Goal: Task Accomplishment & Management: Manage account settings

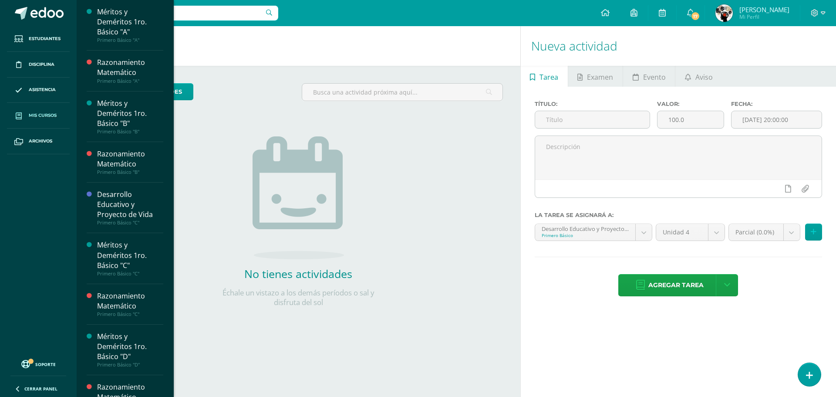
click at [44, 119] on span "Mis cursos" at bounding box center [43, 115] width 28 height 7
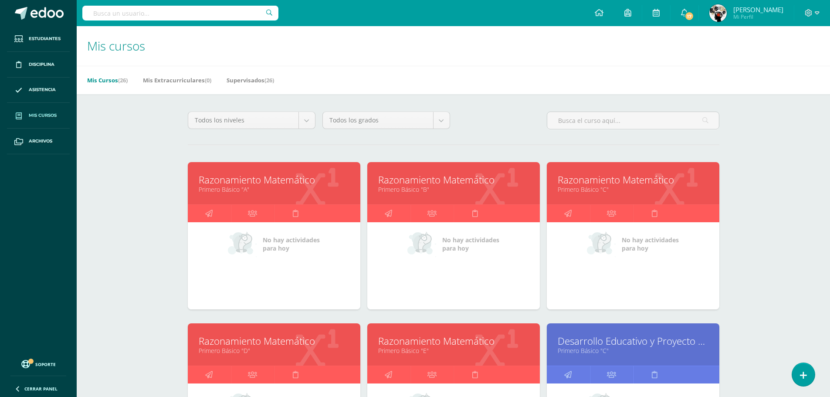
click at [304, 183] on link "Razonamiento Matemático" at bounding box center [274, 180] width 151 height 14
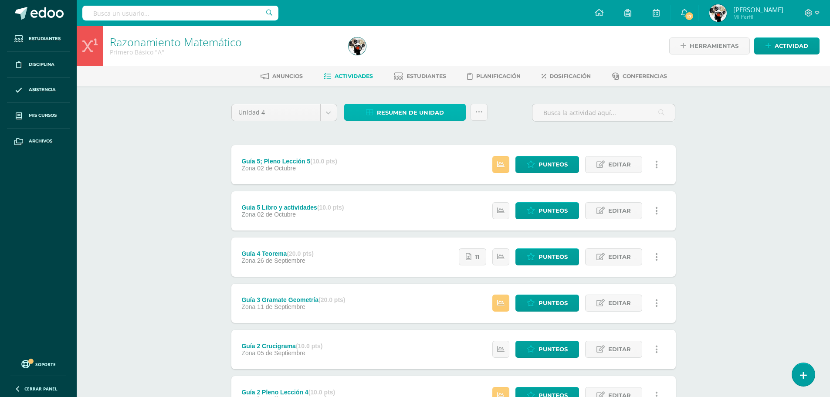
click at [406, 111] on span "Resumen de unidad" at bounding box center [410, 113] width 67 height 16
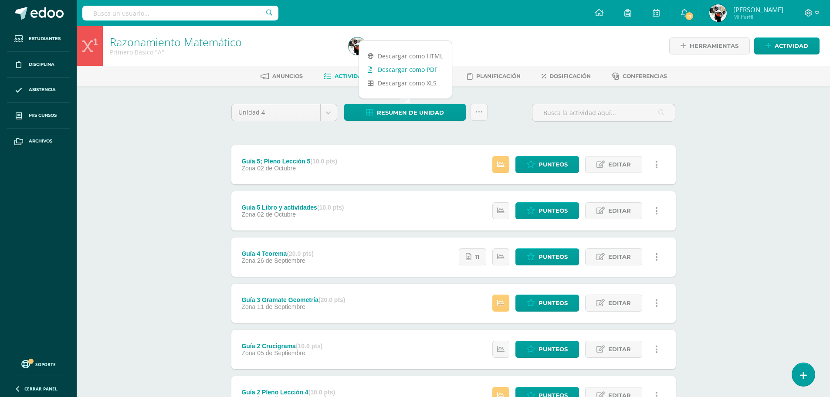
click at [433, 65] on link "Descargar como PDF" at bounding box center [405, 70] width 93 height 14
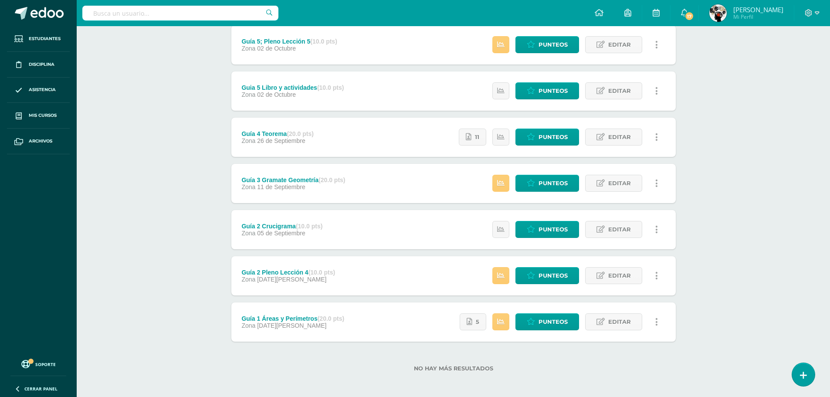
scroll to position [122, 0]
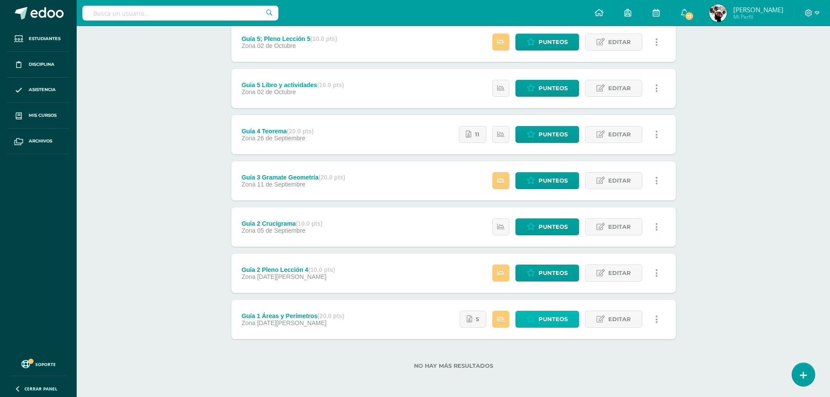
click at [559, 315] on span "Punteos" at bounding box center [552, 319] width 29 height 16
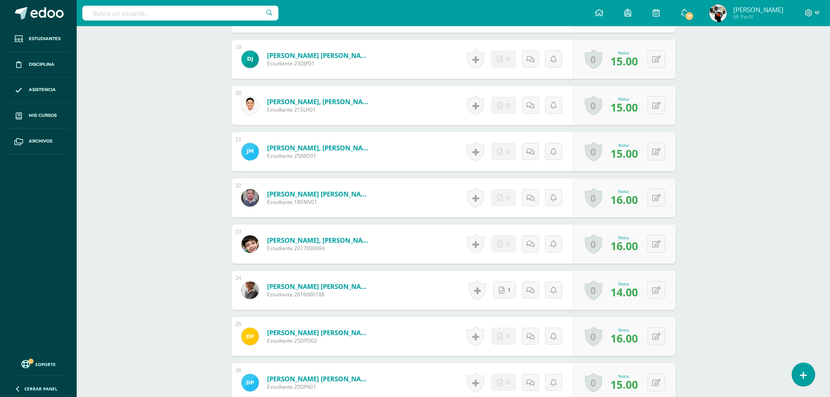
scroll to position [1146, 0]
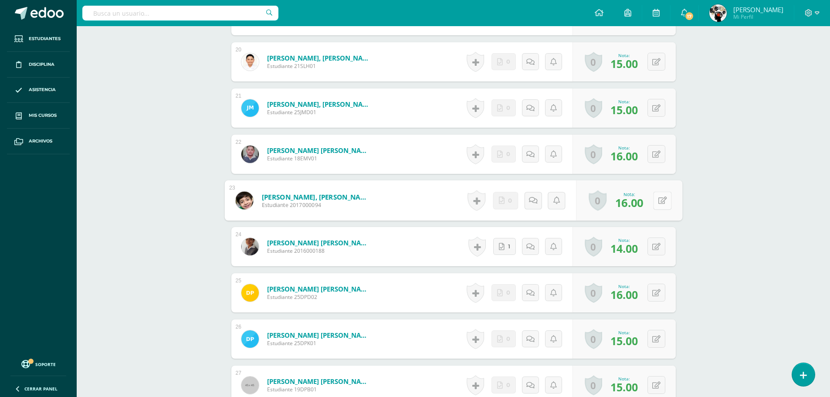
click at [655, 199] on button at bounding box center [662, 200] width 18 height 18
type input "20"
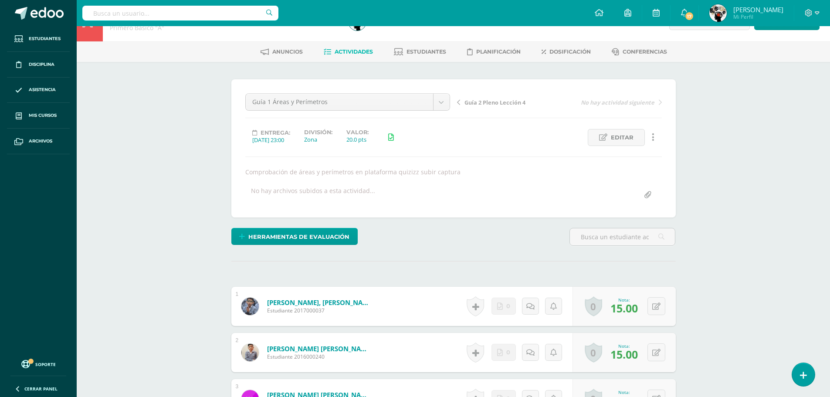
scroll to position [0, 0]
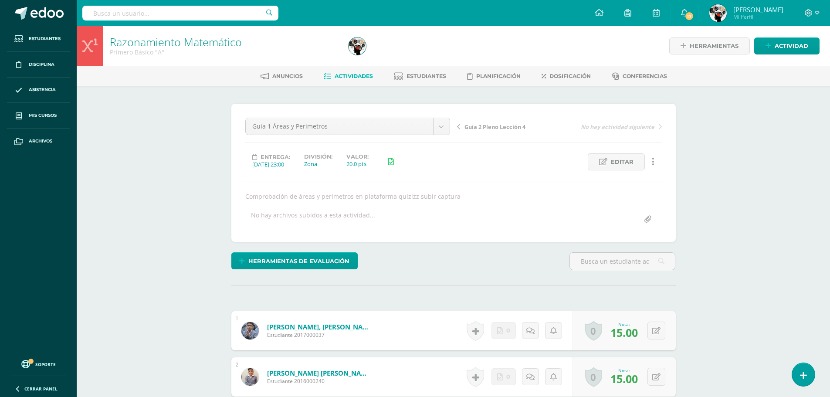
click at [340, 74] on span "Actividades" at bounding box center [354, 76] width 38 height 7
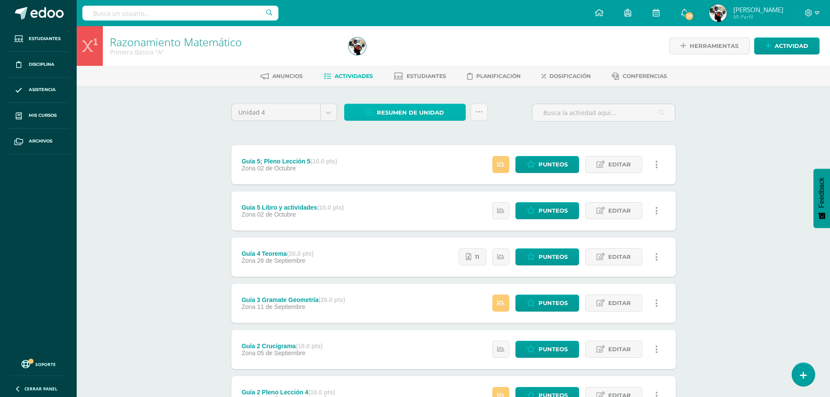
click at [434, 113] on span "Resumen de unidad" at bounding box center [410, 113] width 67 height 16
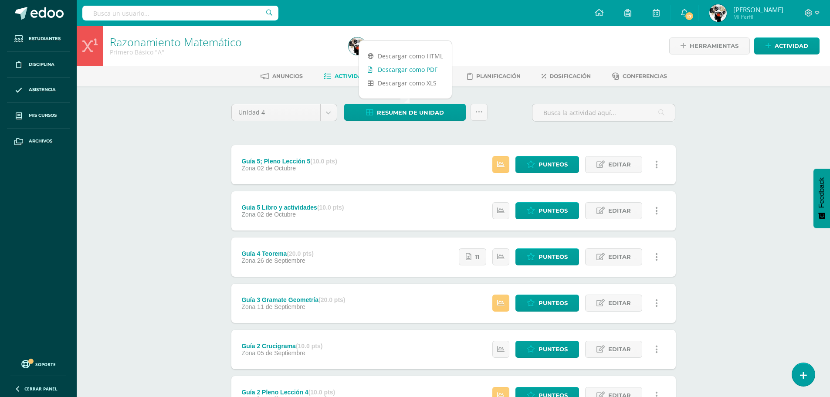
click at [423, 71] on link "Descargar como PDF" at bounding box center [405, 70] width 93 height 14
click at [36, 136] on link "Archivos" at bounding box center [38, 142] width 63 height 26
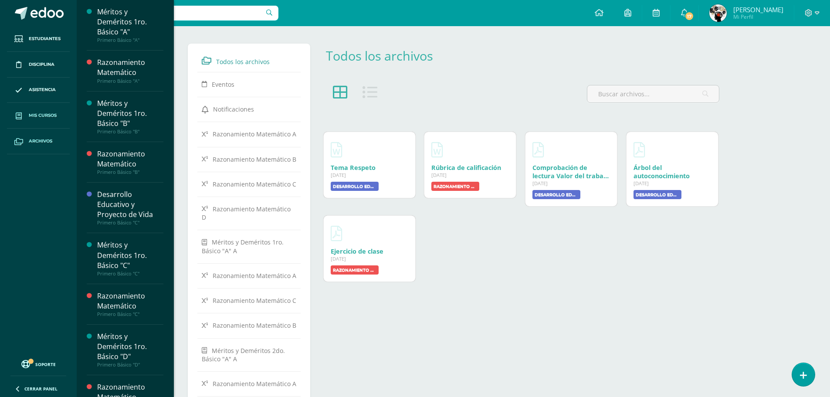
click at [58, 115] on link "Mis cursos" at bounding box center [38, 116] width 63 height 26
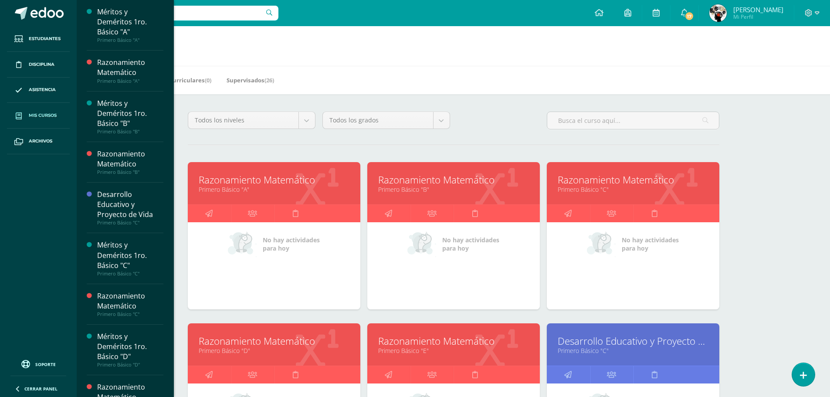
click at [458, 192] on link "Primero Básico "B"" at bounding box center [453, 189] width 151 height 8
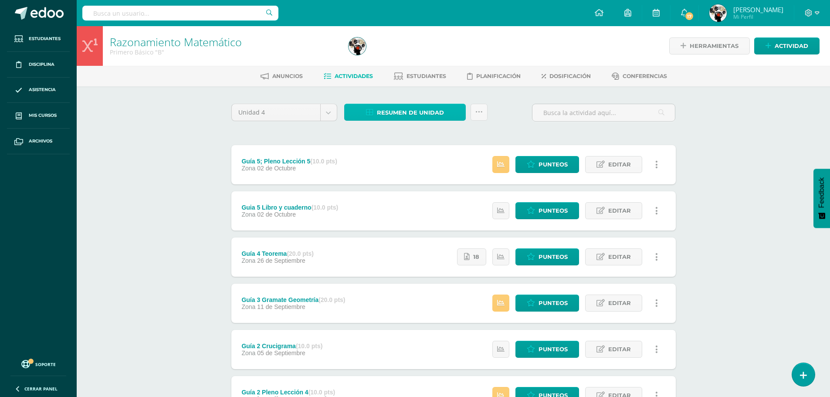
click at [386, 113] on span "Resumen de unidad" at bounding box center [410, 113] width 67 height 16
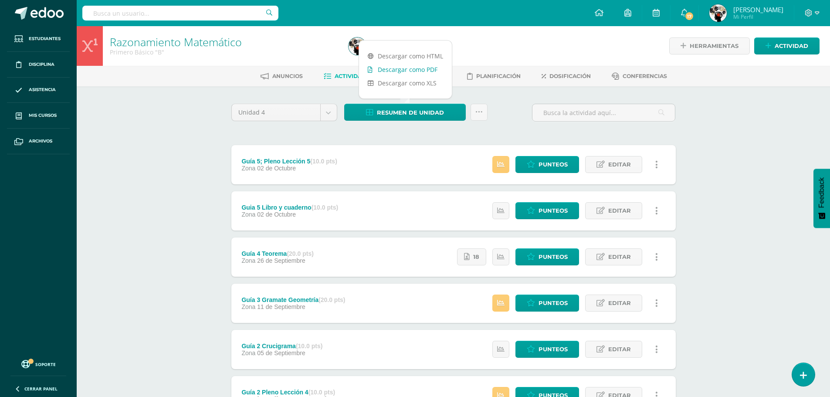
click at [404, 66] on link "Descargar como PDF" at bounding box center [405, 70] width 93 height 14
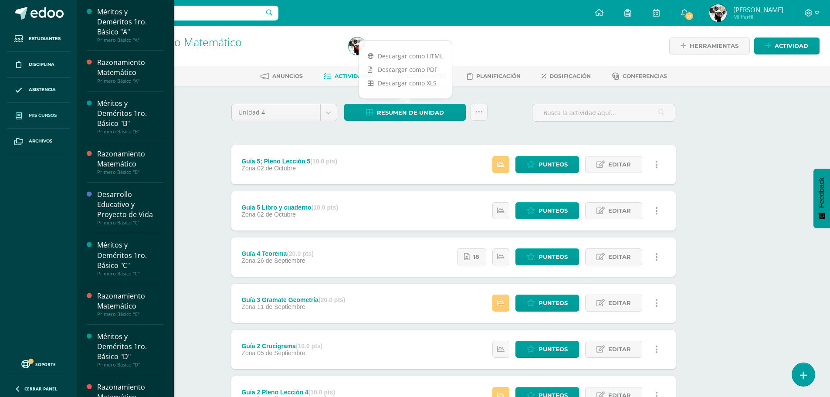
click at [45, 116] on span "Mis cursos" at bounding box center [43, 115] width 28 height 7
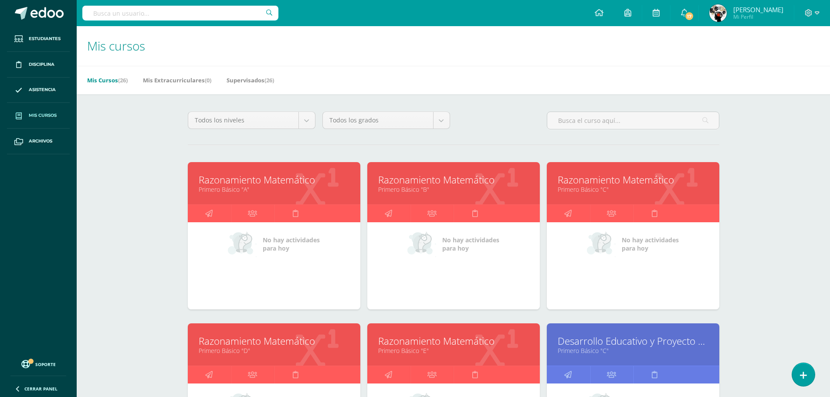
click at [586, 186] on link "Primero Básico "C"" at bounding box center [633, 189] width 151 height 8
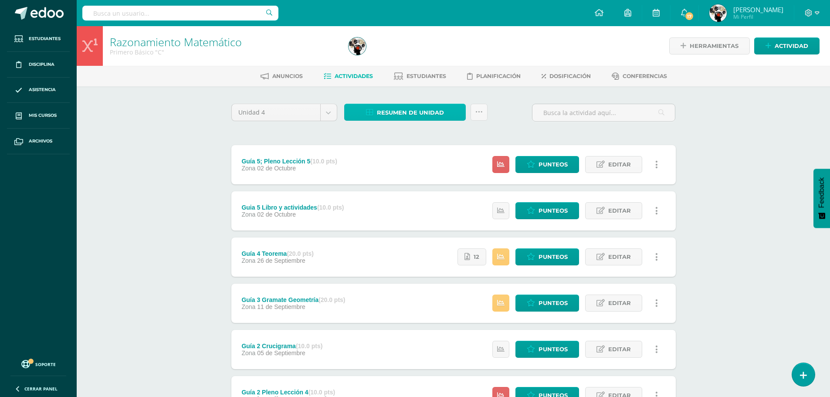
click at [417, 115] on span "Resumen de unidad" at bounding box center [410, 113] width 67 height 16
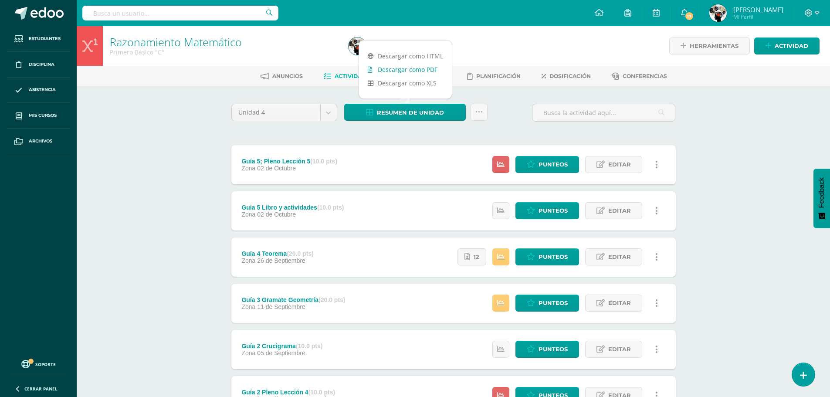
click at [433, 68] on link "Descargar como PDF" at bounding box center [405, 70] width 93 height 14
click at [535, 163] on icon at bounding box center [531, 164] width 8 height 7
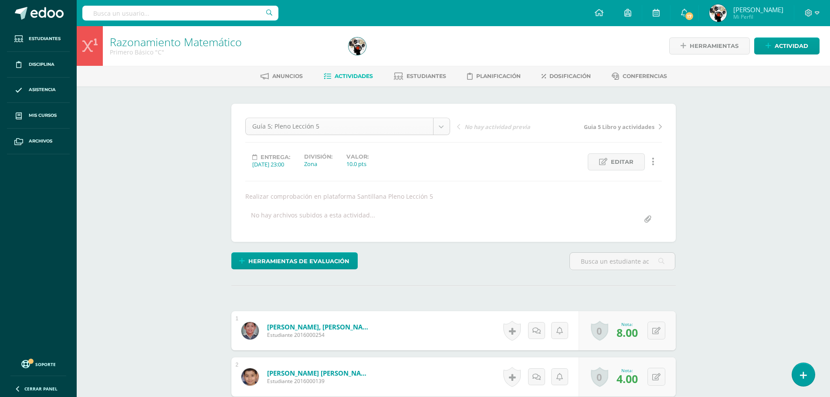
scroll to position [0, 0]
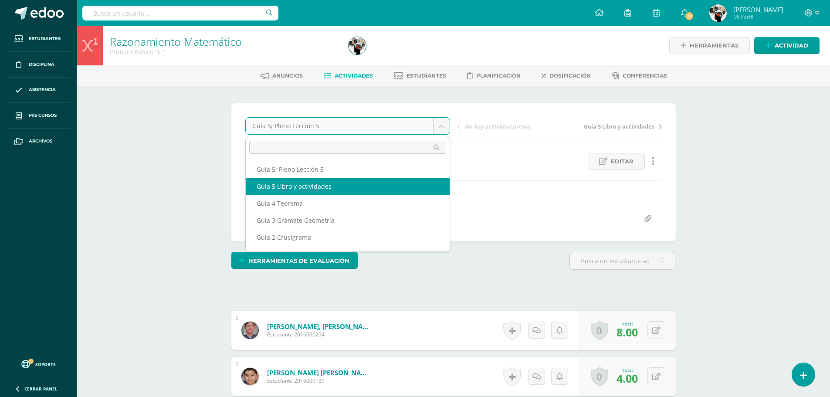
select select "/dashboard/teacher/grade-activity/180419/"
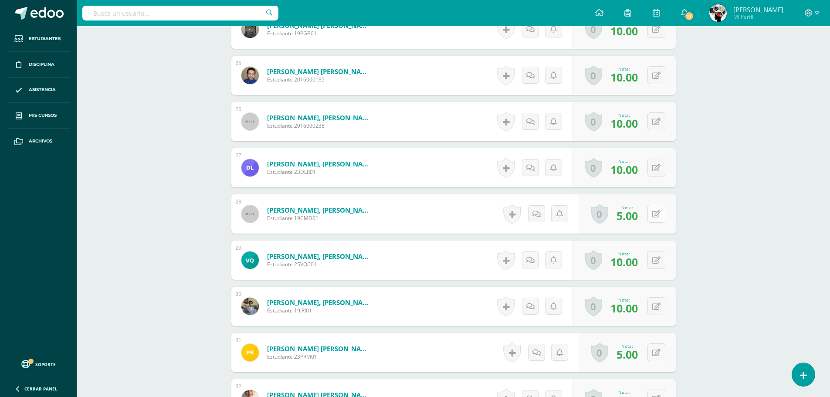
scroll to position [1364, 0]
click at [659, 213] on icon at bounding box center [656, 213] width 8 height 7
type input "10"
click at [574, 216] on div "Nota 10" at bounding box center [623, 213] width 106 height 39
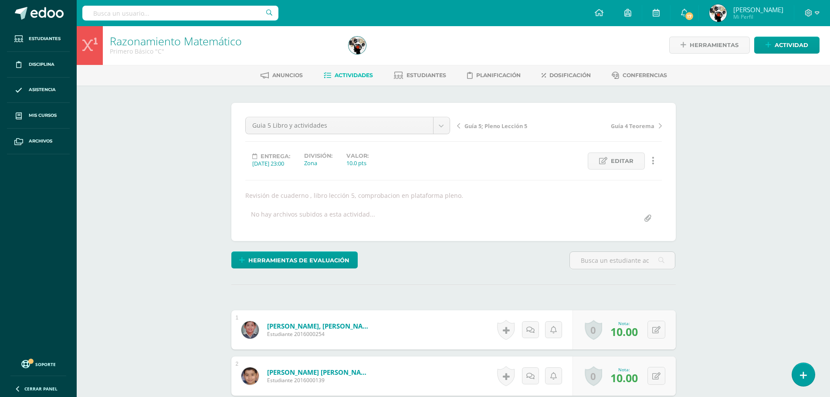
scroll to position [0, 0]
click at [349, 75] on span "Actividades" at bounding box center [354, 76] width 38 height 7
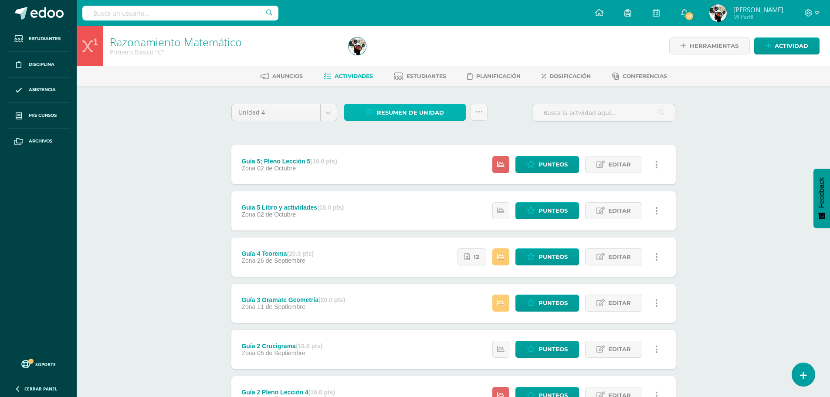
click at [435, 114] on span "Resumen de unidad" at bounding box center [410, 113] width 67 height 16
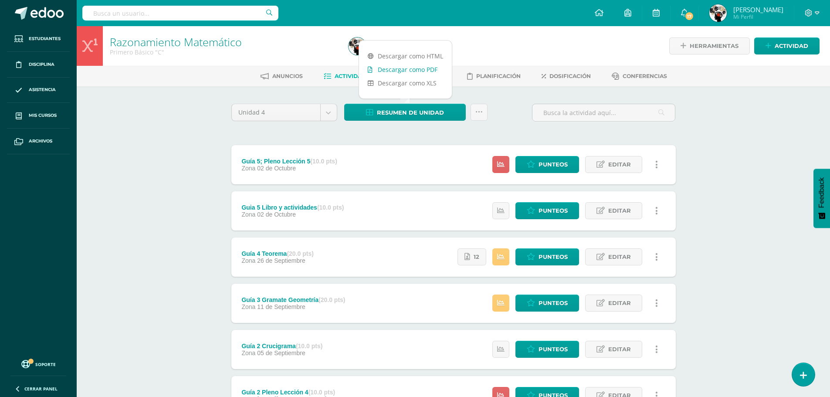
click at [430, 69] on link "Descargar como PDF" at bounding box center [405, 70] width 93 height 14
click at [556, 208] on span "Punteos" at bounding box center [552, 211] width 29 height 16
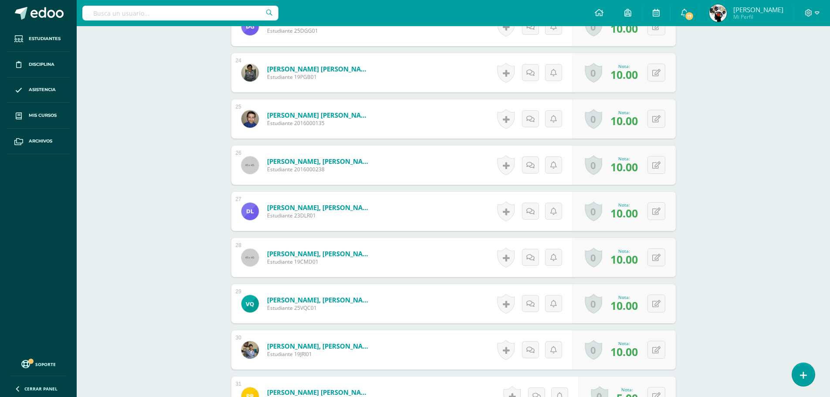
scroll to position [1321, 0]
click at [654, 257] on button at bounding box center [656, 257] width 18 height 18
type input "5"
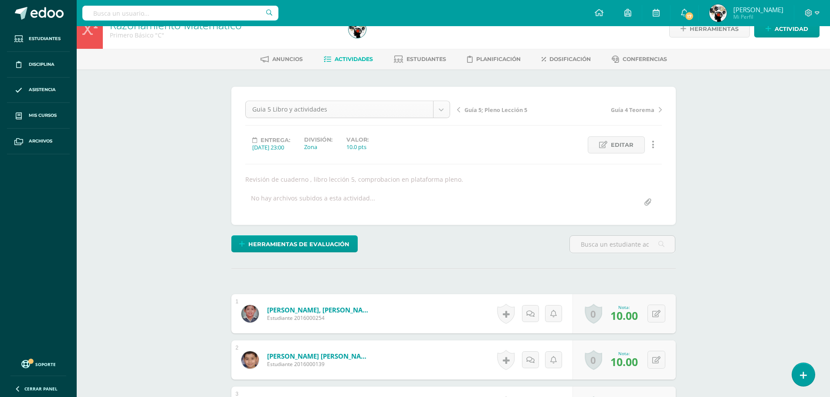
scroll to position [0, 0]
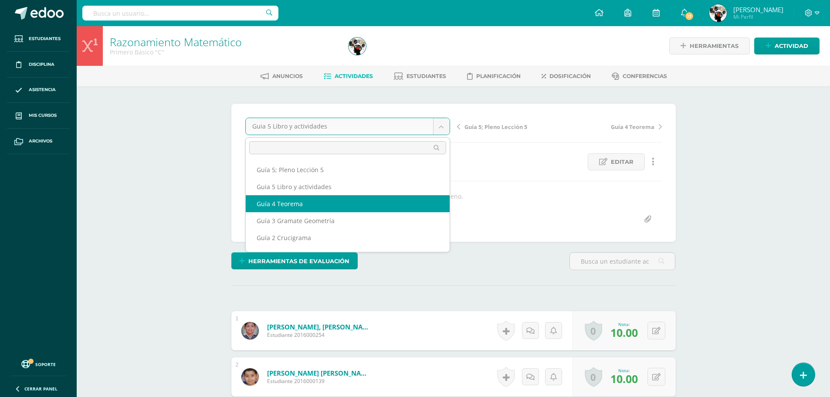
select select "/dashboard/teacher/grade-activity/180401/"
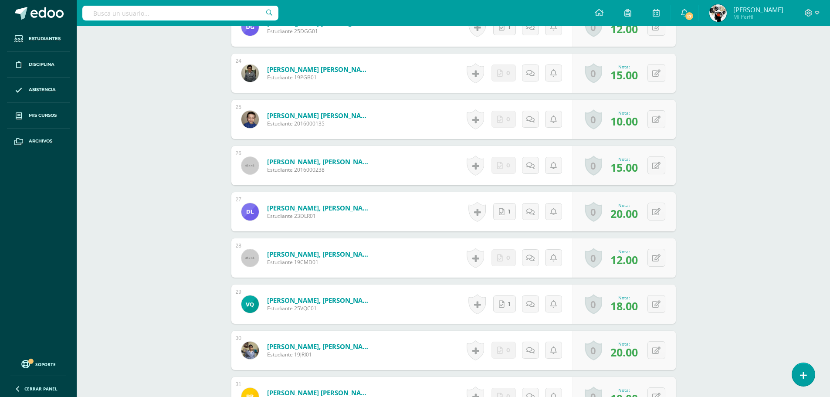
scroll to position [1337, 0]
click at [658, 256] on icon at bounding box center [656, 257] width 8 height 7
type input "17"
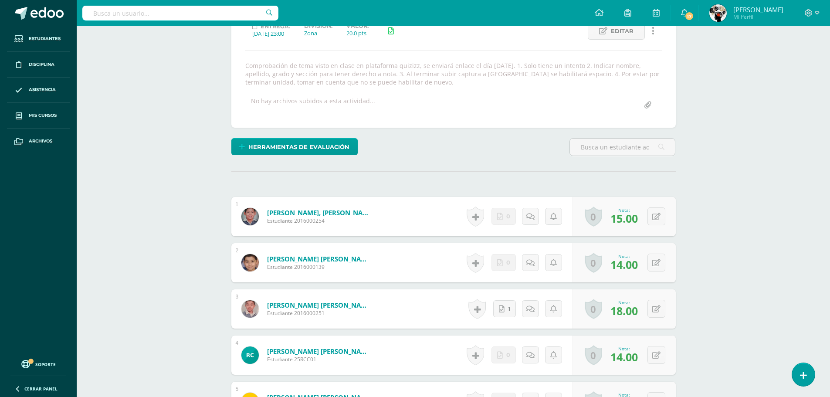
scroll to position [0, 0]
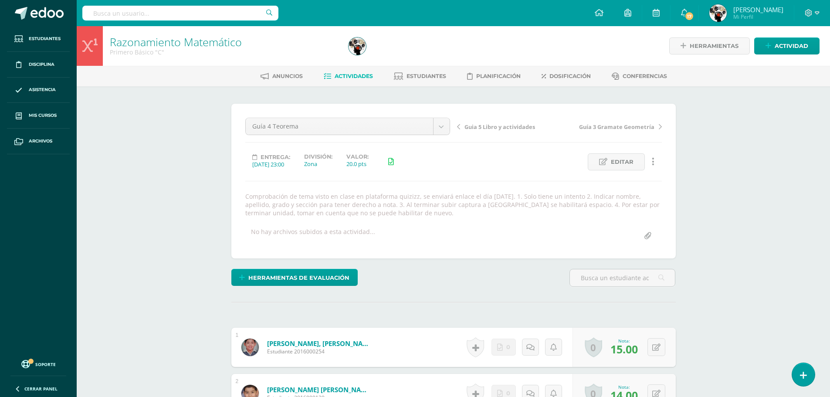
click at [340, 71] on link "Actividades" at bounding box center [348, 76] width 49 height 14
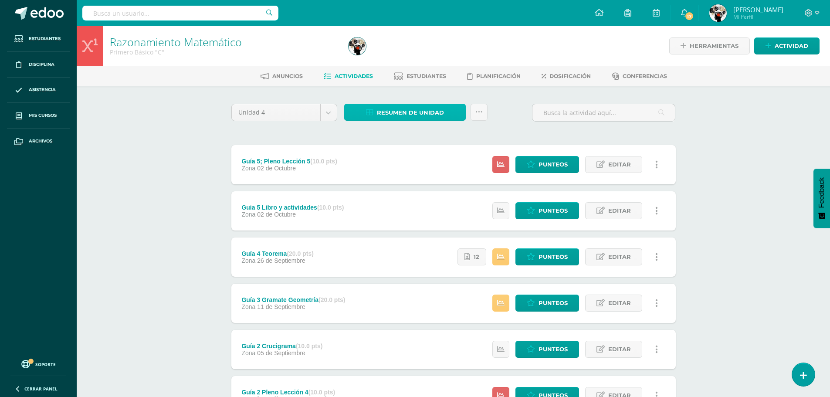
click at [402, 113] on span "Resumen de unidad" at bounding box center [410, 113] width 67 height 16
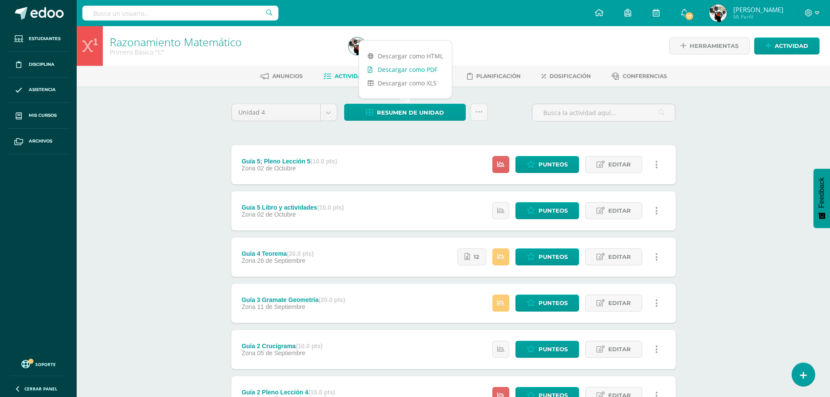
click at [411, 69] on link "Descargar como PDF" at bounding box center [405, 70] width 93 height 14
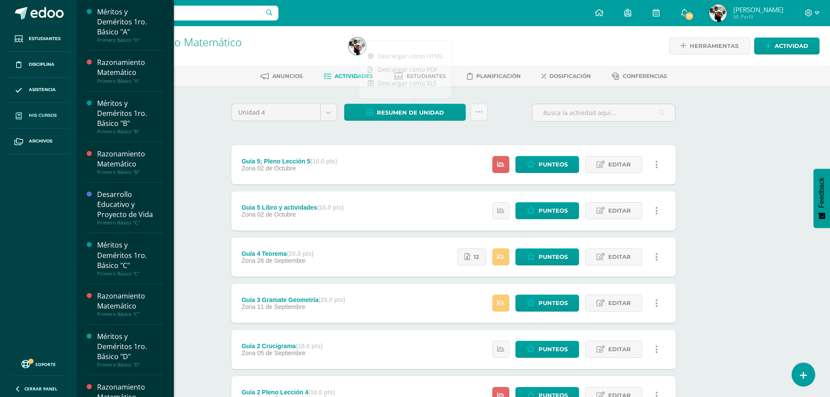
click at [52, 118] on span "Mis cursos" at bounding box center [43, 115] width 28 height 7
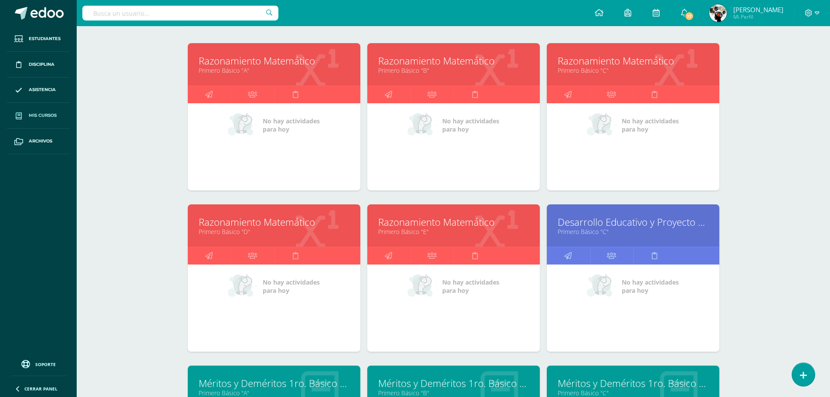
scroll to position [131, 0]
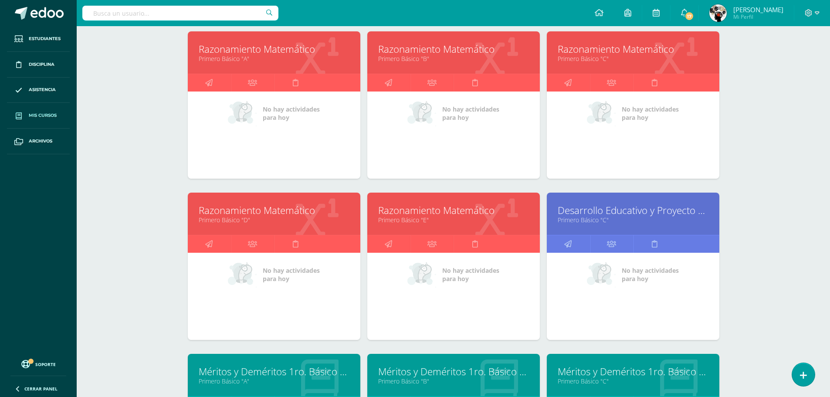
click at [278, 211] on link "Razonamiento Matemático" at bounding box center [274, 210] width 151 height 14
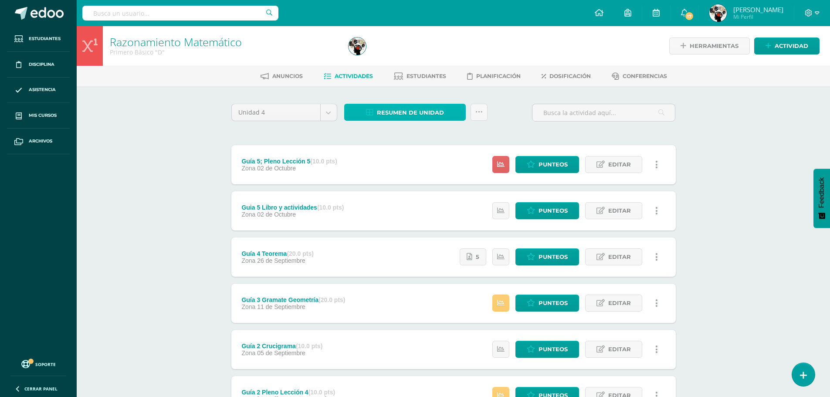
click at [387, 112] on span "Resumen de unidad" at bounding box center [410, 113] width 67 height 16
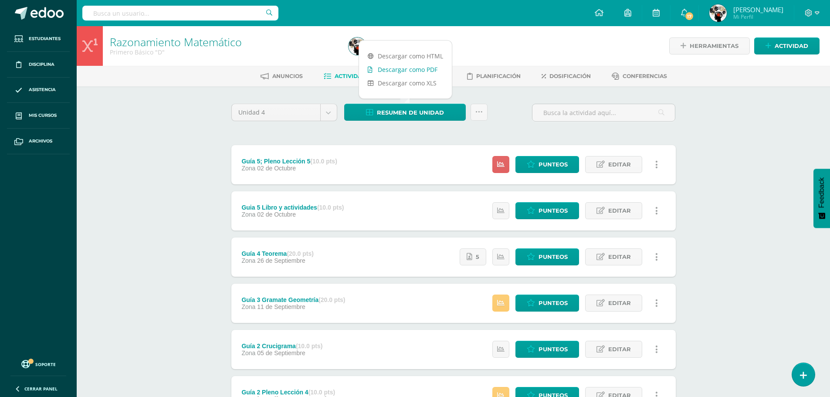
click at [417, 65] on link "Descargar como PDF" at bounding box center [405, 70] width 93 height 14
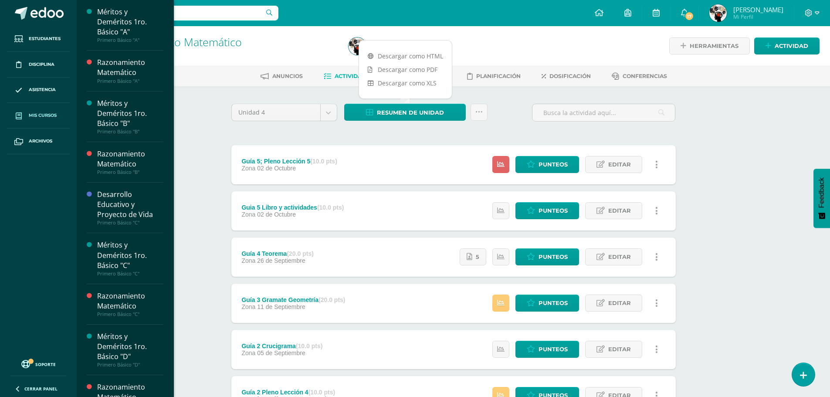
click at [47, 111] on link "Mis cursos" at bounding box center [38, 116] width 63 height 26
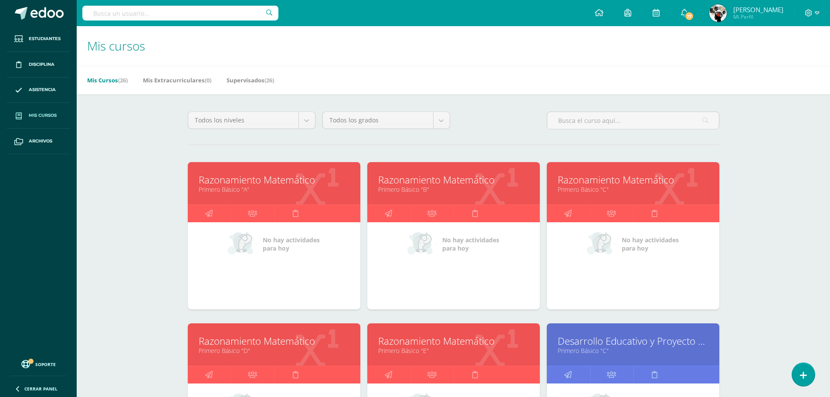
click at [467, 349] on link "Primero Básico "E"" at bounding box center [453, 350] width 151 height 8
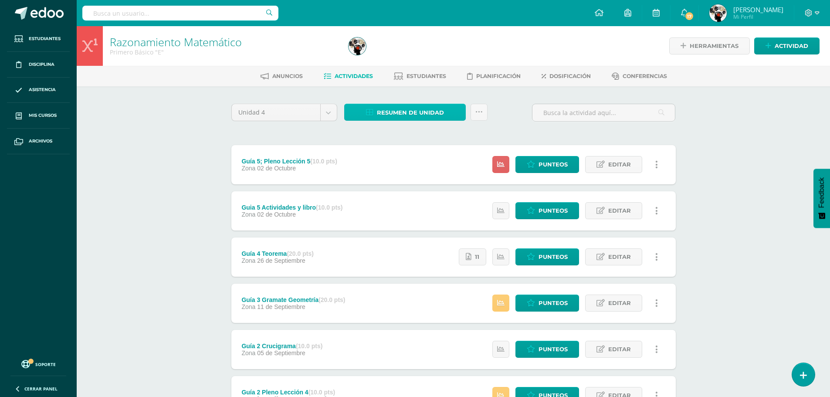
click at [416, 107] on span "Resumen de unidad" at bounding box center [410, 113] width 67 height 16
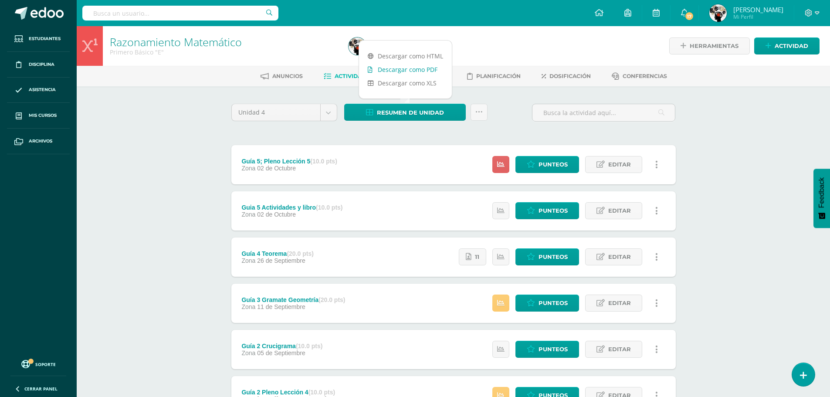
click at [422, 69] on link "Descargar como PDF" at bounding box center [405, 70] width 93 height 14
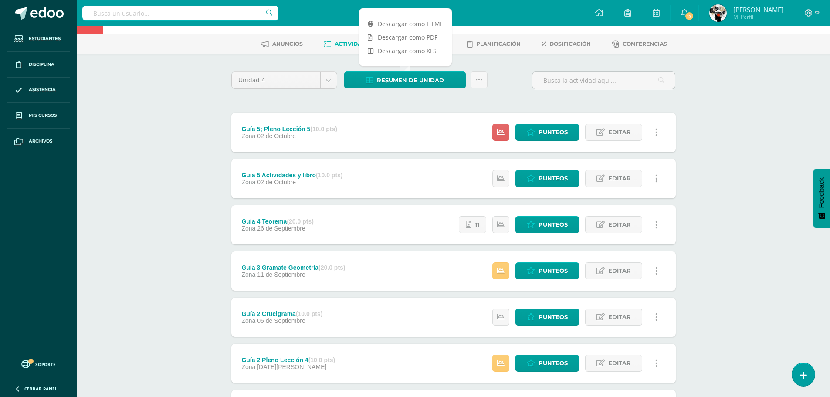
scroll to position [87, 0]
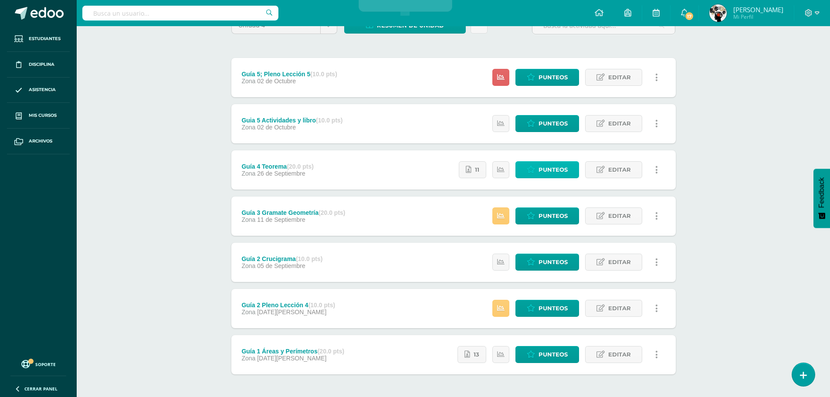
click at [546, 169] on span "Punteos" at bounding box center [552, 170] width 29 height 16
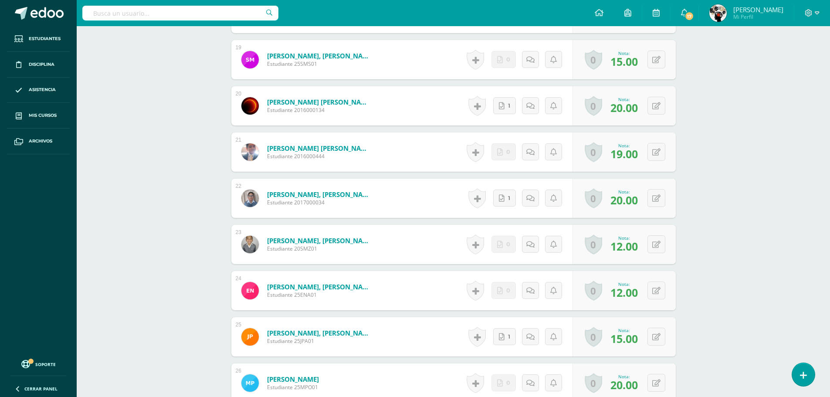
scroll to position [1119, 0]
click at [658, 290] on icon at bounding box center [662, 289] width 9 height 7
type input "15"
click at [449, 288] on form "Nicomedes Aguilar, Emily Sofía Estudiante 25ENA01 Nota 15 0 Logros Logros obten…" at bounding box center [453, 290] width 458 height 41
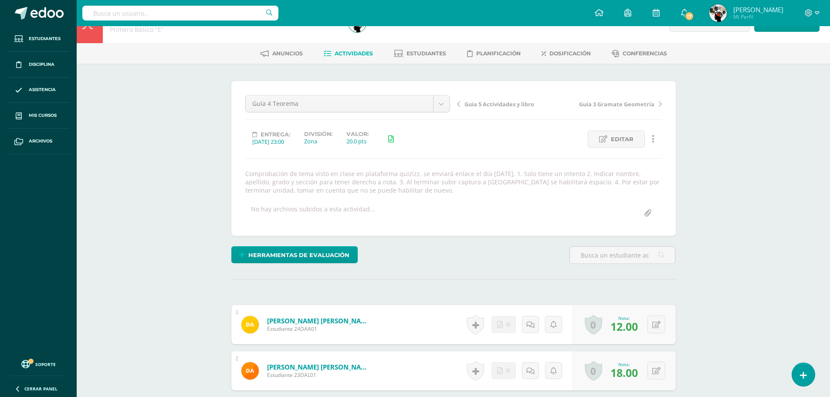
scroll to position [0, 0]
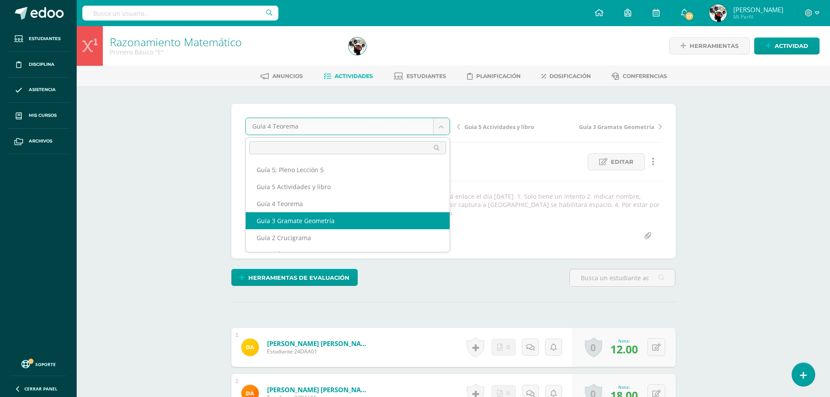
select select "/dashboard/teacher/grade-activity/180397/"
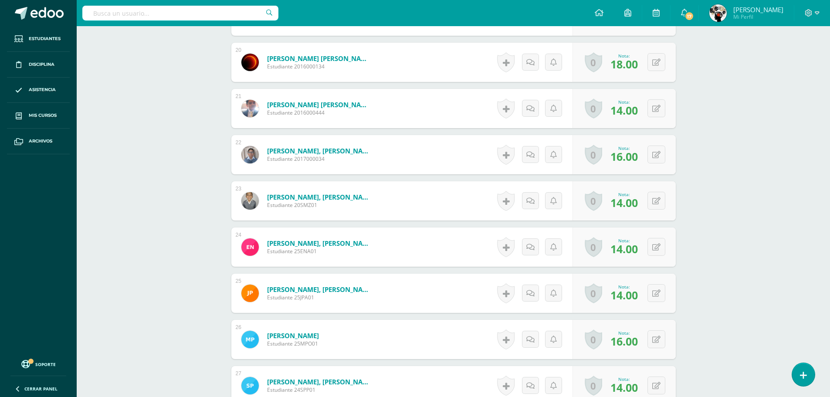
scroll to position [1146, 0]
click at [652, 247] on div "0 Logros Logros obtenidos Aún no hay logros agregados Nota: 14.00" at bounding box center [623, 246] width 103 height 39
click at [663, 245] on icon at bounding box center [662, 246] width 9 height 7
type input "15"
click at [454, 257] on form "Nicomedes Aguilar, Emily Sofía Estudiante 25ENA01 Nota 15 0 Logros Logros obten…" at bounding box center [453, 247] width 458 height 41
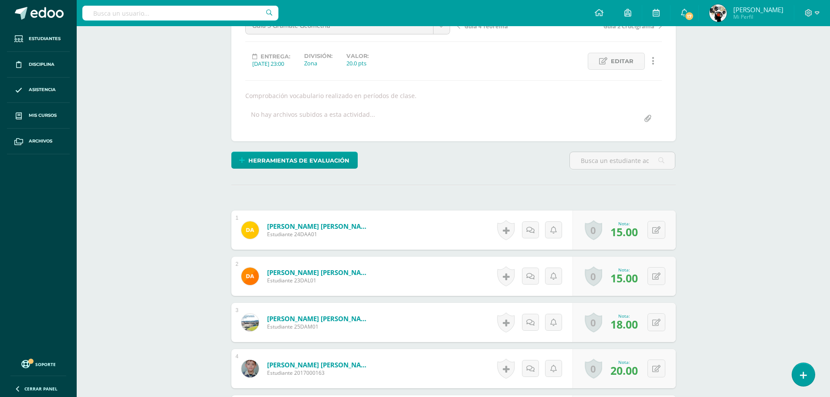
scroll to position [0, 0]
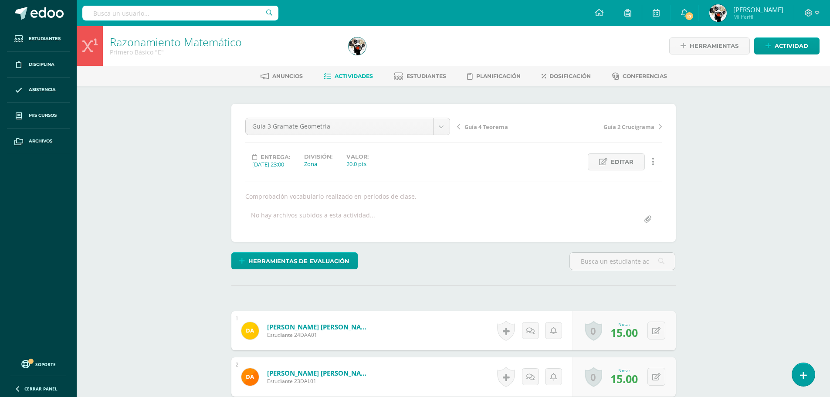
click span "Actividades"
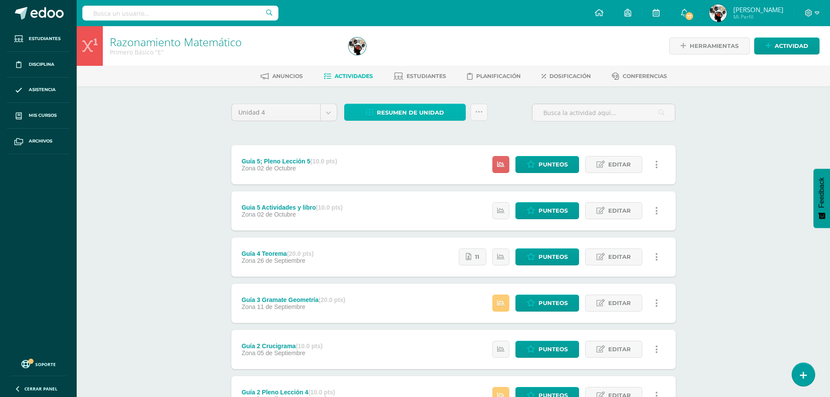
click at [391, 108] on span "Resumen de unidad" at bounding box center [410, 113] width 67 height 16
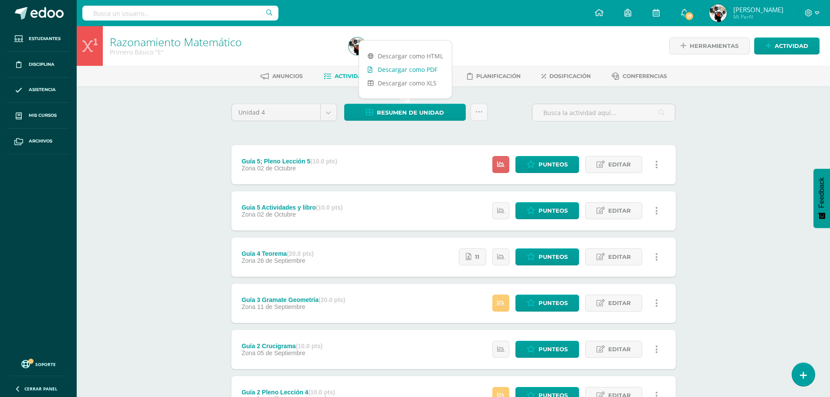
click at [406, 65] on link "Descargar como PDF" at bounding box center [405, 70] width 93 height 14
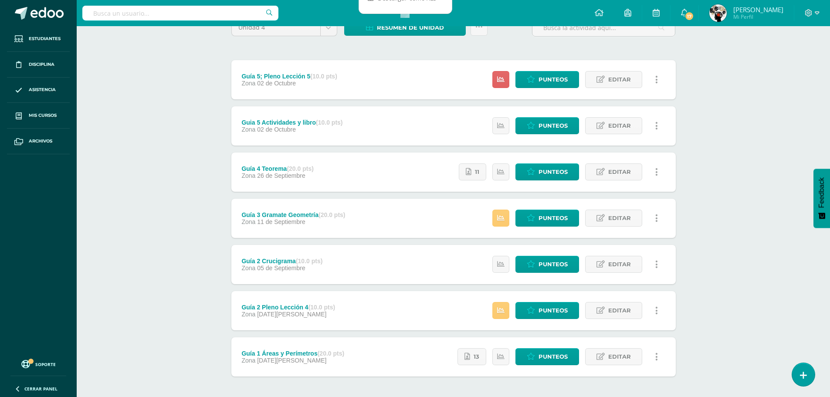
scroll to position [87, 0]
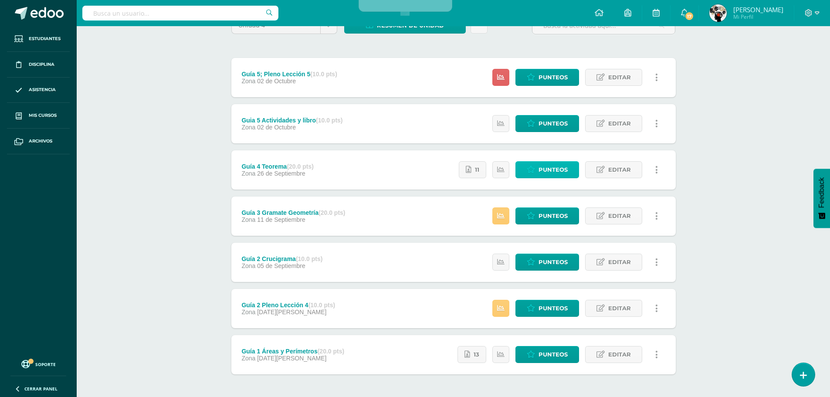
click at [553, 166] on span "Punteos" at bounding box center [552, 170] width 29 height 16
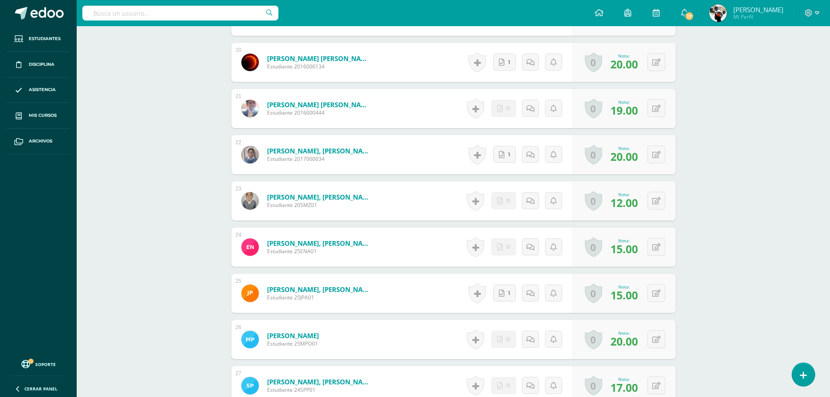
scroll to position [1163, 0]
click at [657, 243] on button at bounding box center [656, 246] width 18 height 18
type input "12"
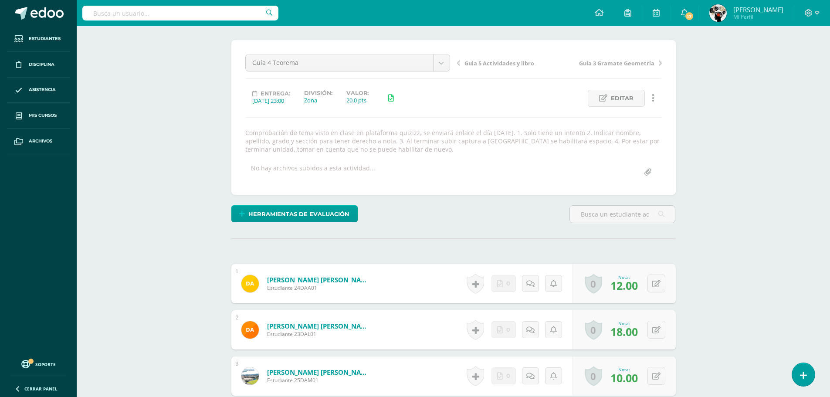
scroll to position [0, 0]
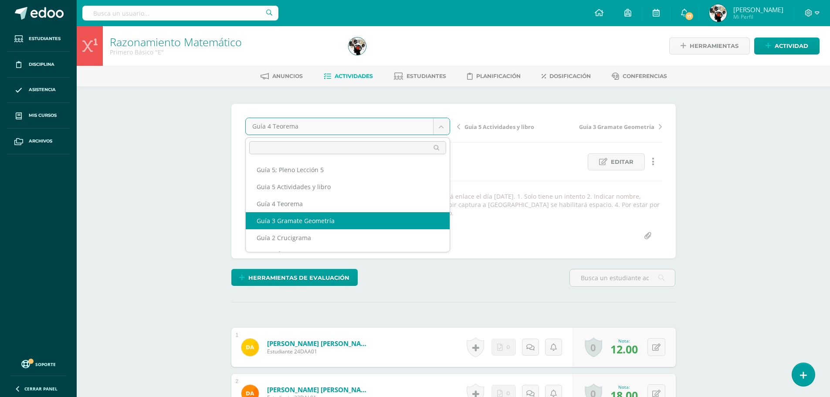
select select "/dashboard/teacher/grade-activity/180397/"
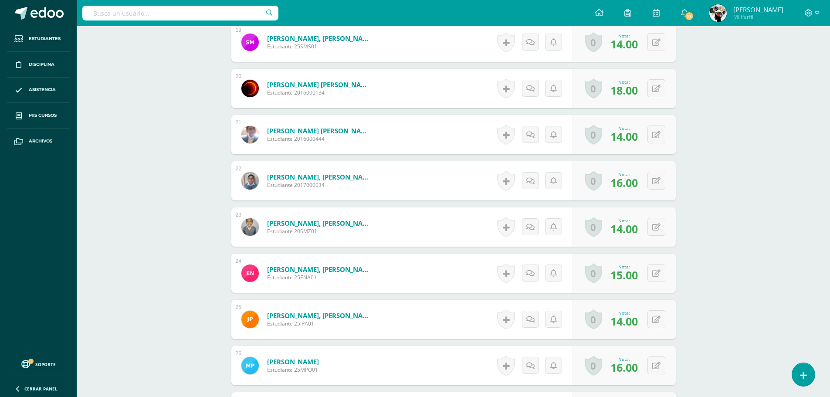
scroll to position [1120, 0]
click at [657, 267] on button at bounding box center [656, 273] width 18 height 18
type input "14"
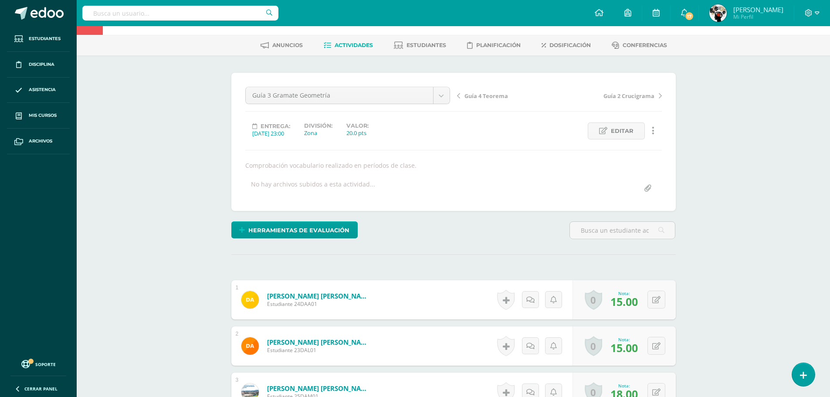
scroll to position [0, 0]
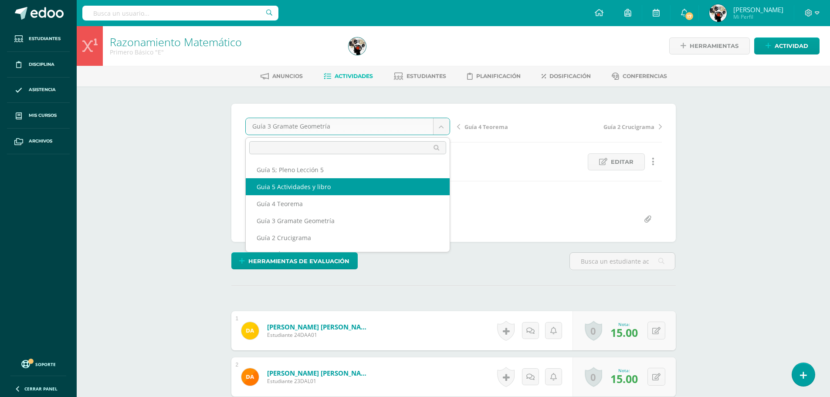
select select "/dashboard/teacher/grade-activity/180423/"
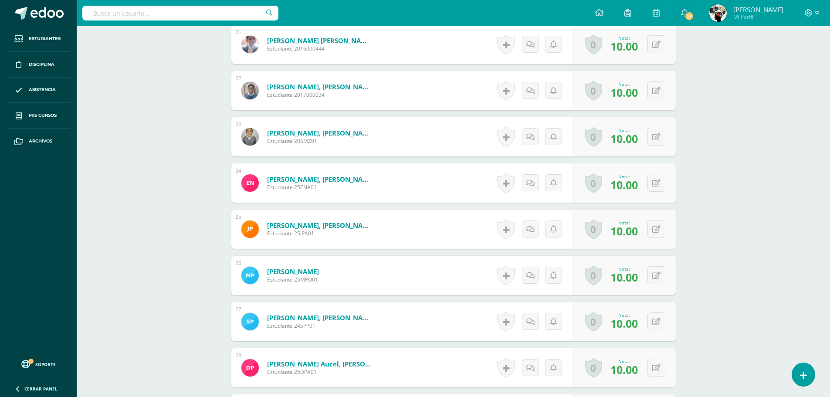
scroll to position [1210, 0]
click at [657, 183] on button at bounding box center [662, 182] width 18 height 18
type input "5"
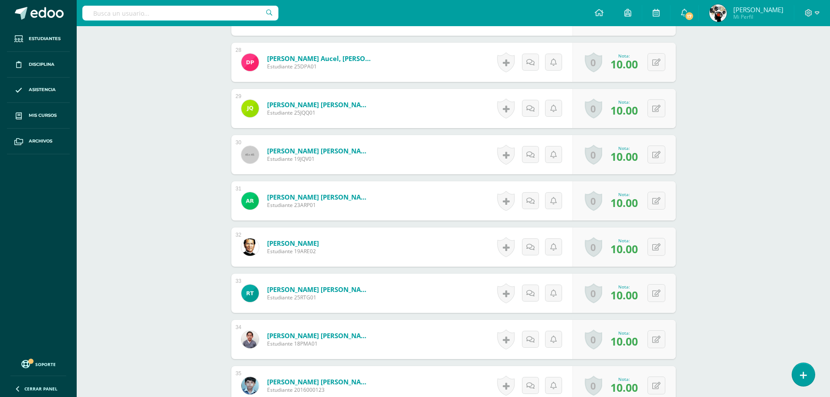
scroll to position [1559, 0]
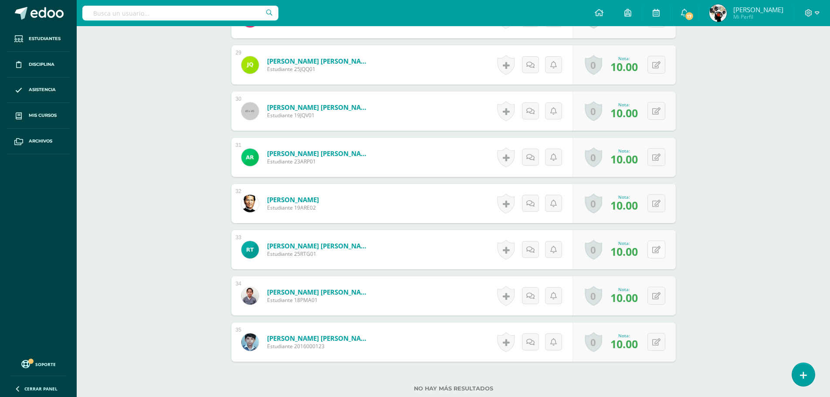
click at [661, 250] on button at bounding box center [656, 249] width 18 height 18
type input "5"
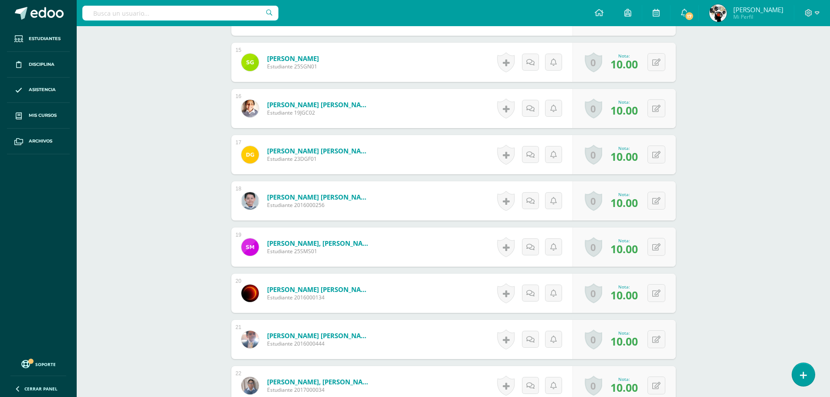
scroll to position [958, 0]
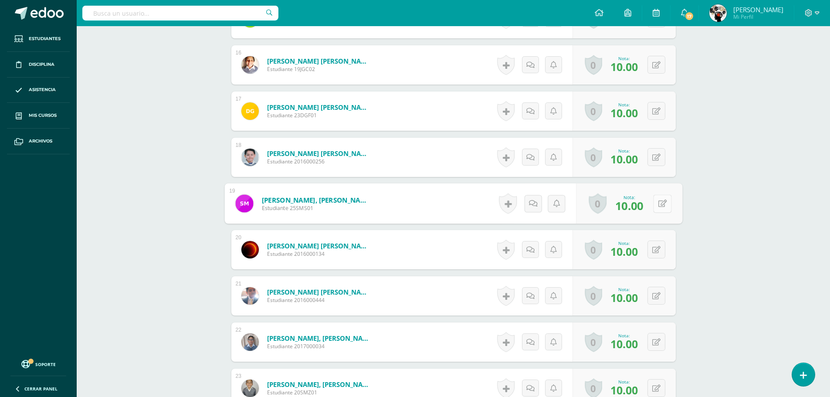
click at [658, 201] on icon at bounding box center [662, 203] width 9 height 7
type input "5"
click at [691, 208] on div "¿Estás seguro que quieres eliminar esta actividad? Esto borrará la actividad y …" at bounding box center [453, 95] width 479 height 1934
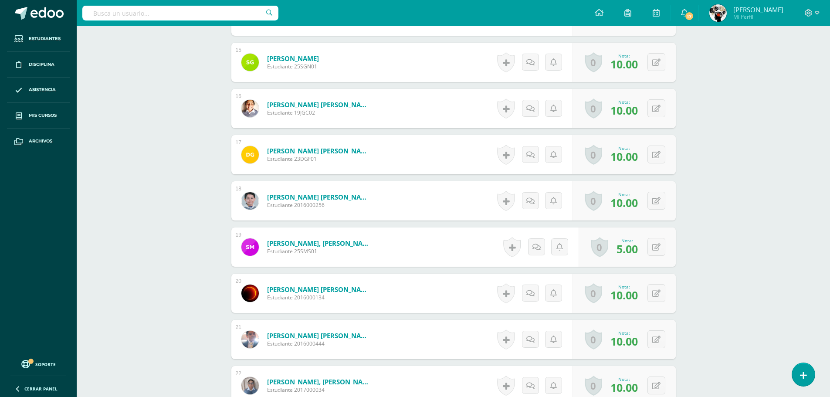
scroll to position [828, 0]
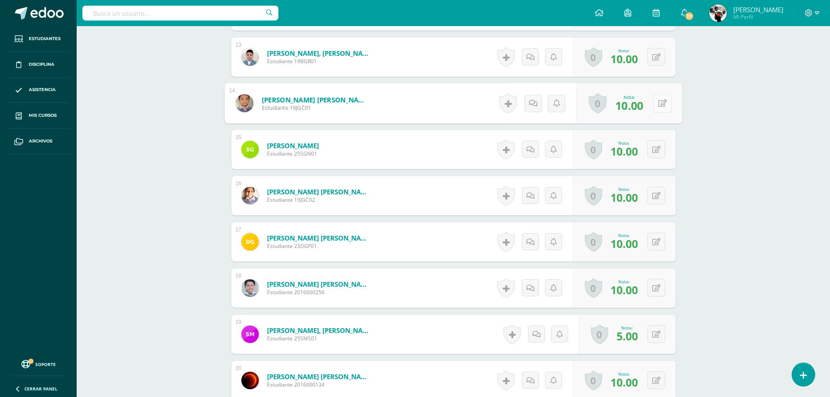
click at [656, 102] on button at bounding box center [662, 103] width 18 height 18
type input "5"
click at [689, 156] on div "¿Estás seguro que quieres eliminar esta actividad? Esto borrará la actividad y …" at bounding box center [453, 225] width 479 height 1934
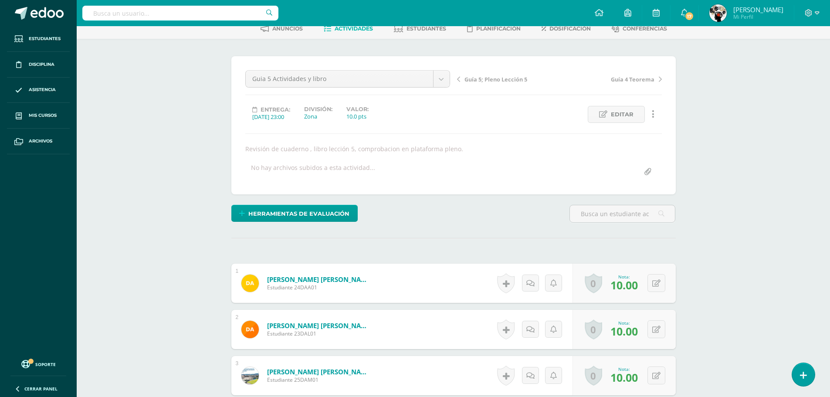
scroll to position [0, 0]
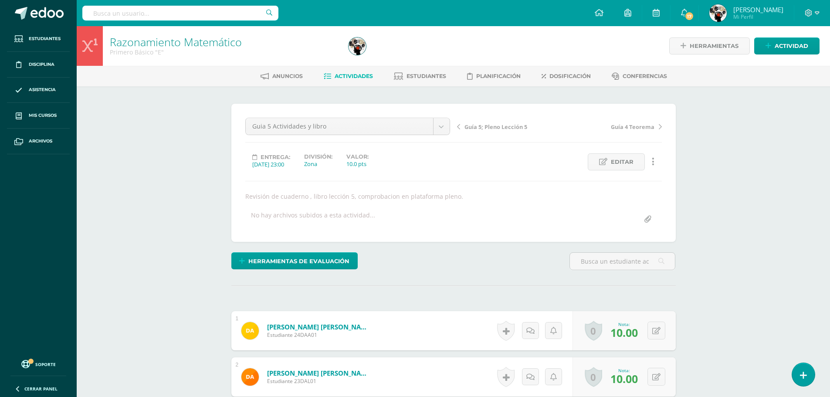
click at [343, 72] on link "Actividades" at bounding box center [348, 76] width 49 height 14
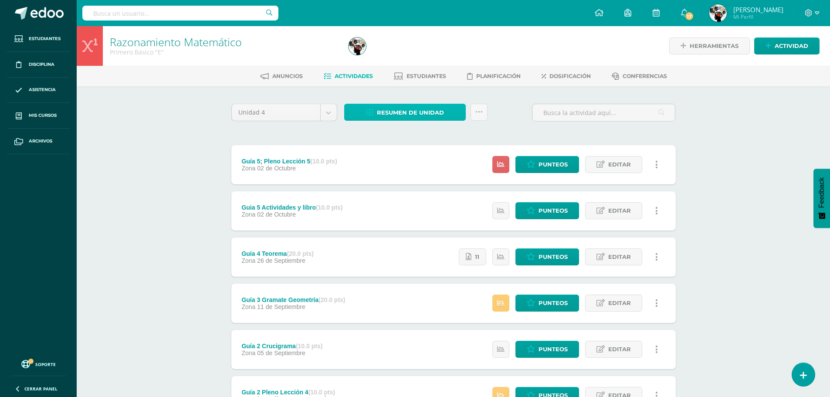
click at [409, 113] on span "Resumen de unidad" at bounding box center [410, 113] width 67 height 16
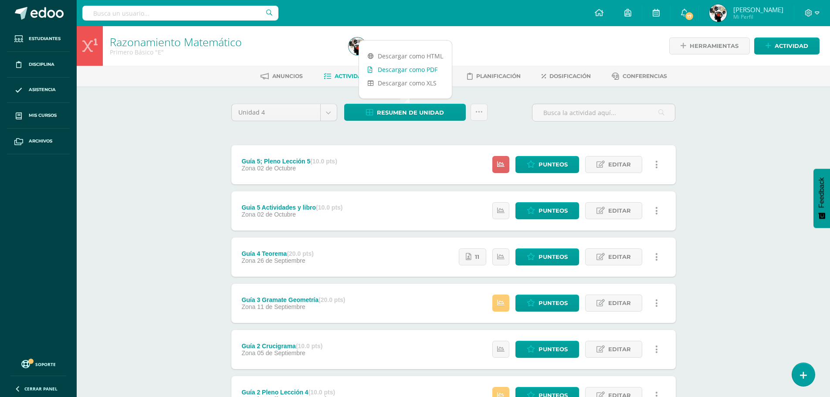
click at [433, 67] on link "Descargar como PDF" at bounding box center [405, 70] width 93 height 14
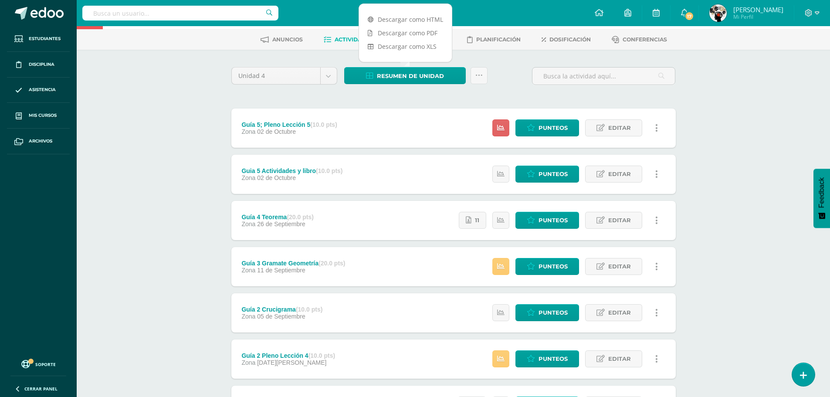
scroll to position [87, 0]
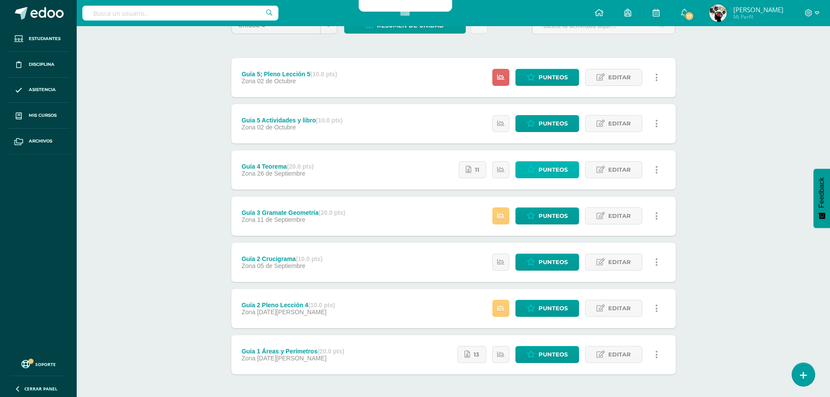
click at [556, 169] on span "Punteos" at bounding box center [552, 170] width 29 height 16
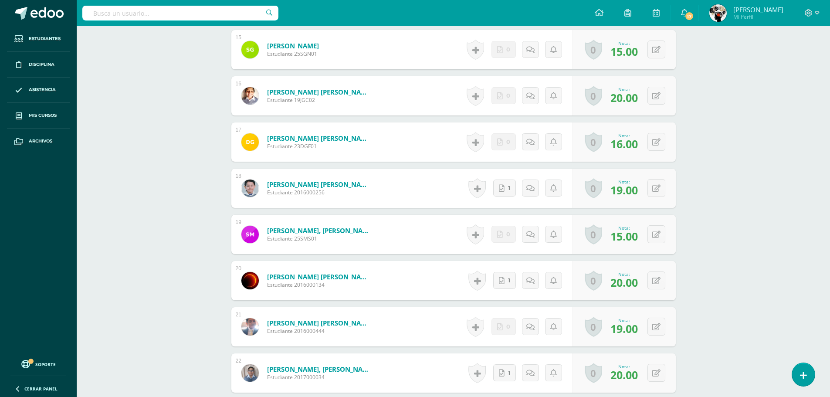
scroll to position [945, 0]
click at [656, 233] on button at bounding box center [662, 234] width 18 height 18
type input "17"
click at [692, 243] on div "¿Estás seguro que quieres eliminar esta actividad? Esto borrará la actividad y …" at bounding box center [453, 117] width 479 height 1951
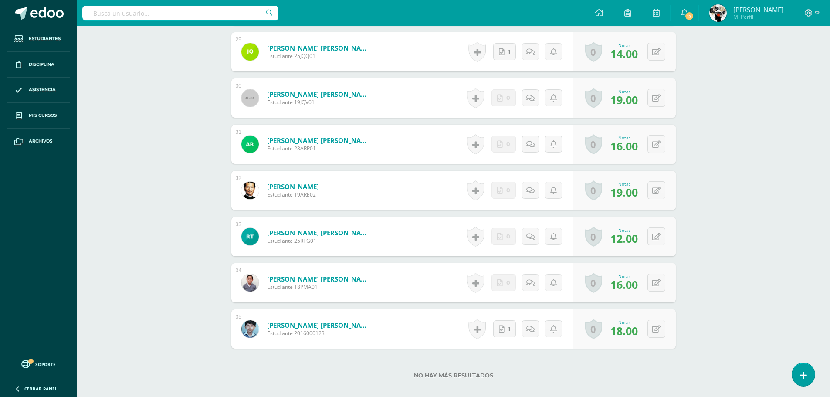
scroll to position [1640, 0]
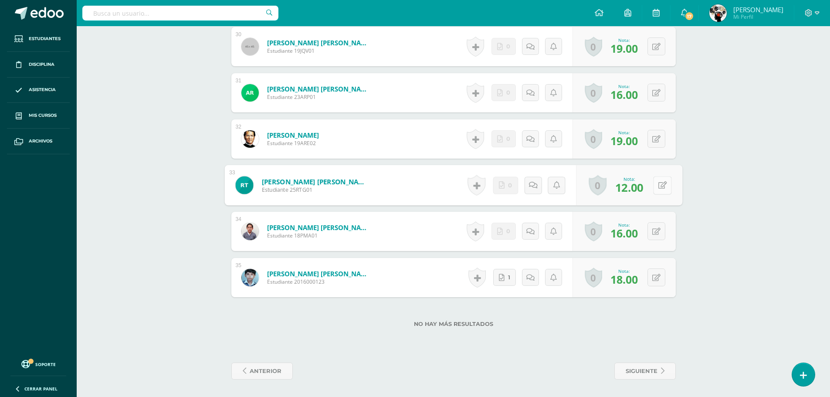
click at [660, 181] on button at bounding box center [662, 185] width 18 height 18
type input "15"
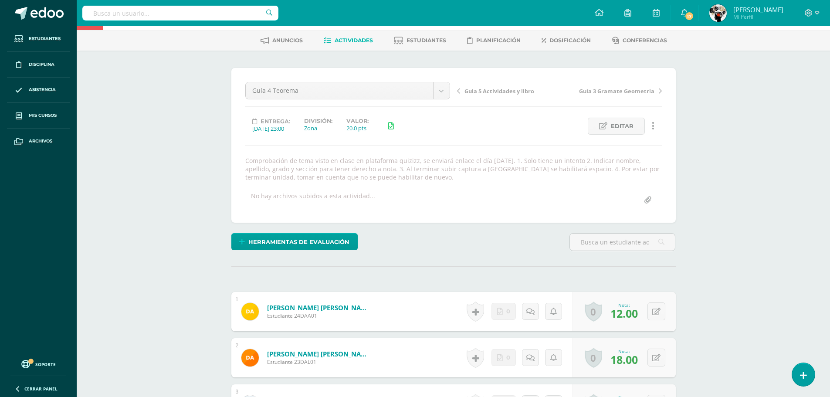
scroll to position [0, 0]
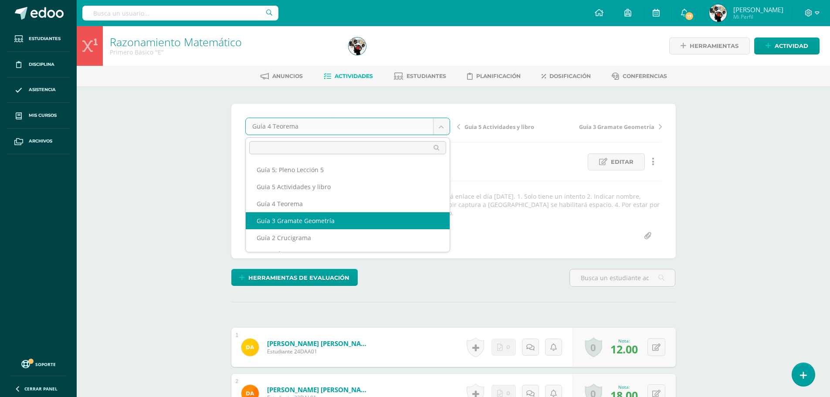
select select "/dashboard/teacher/grade-activity/180397/"
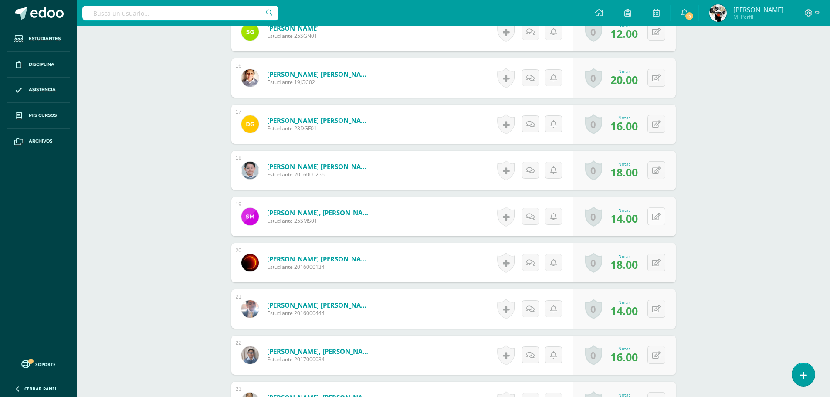
scroll to position [946, 0]
click at [658, 213] on icon at bounding box center [662, 215] width 9 height 7
type input "17"
click at [781, 251] on div "Razonamiento Matemático Primero Básico "E" Herramientas Detalle de asistencias …" at bounding box center [453, 77] width 753 height 1994
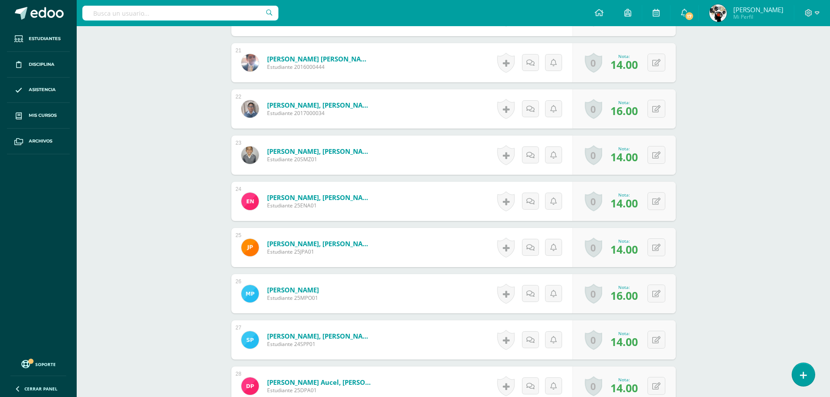
scroll to position [1207, 0]
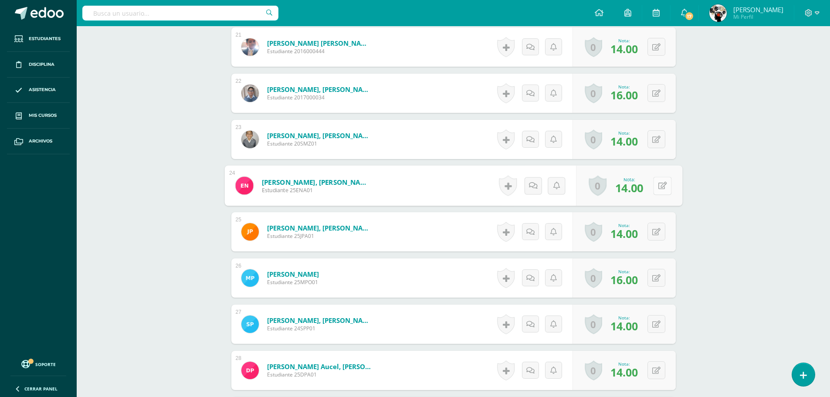
click at [657, 182] on button at bounding box center [662, 185] width 18 height 18
type input "15"
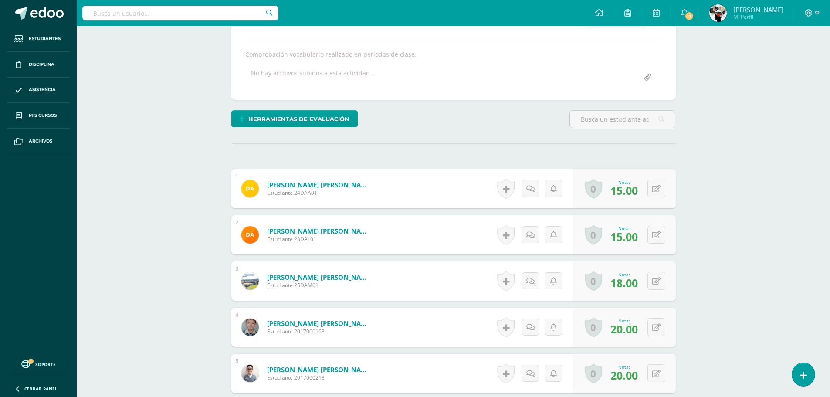
scroll to position [0, 0]
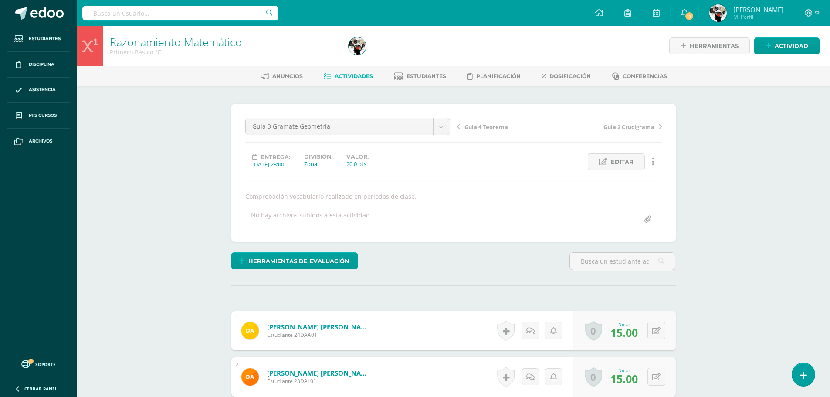
click at [353, 71] on link "Actividades" at bounding box center [348, 76] width 49 height 14
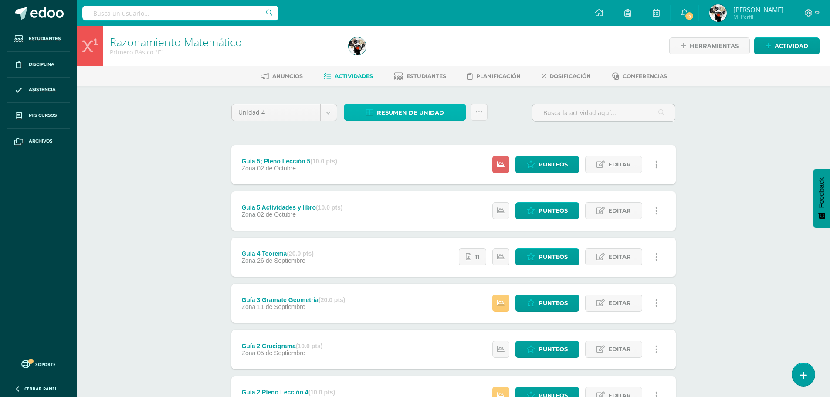
click at [427, 112] on span "Resumen de unidad" at bounding box center [410, 113] width 67 height 16
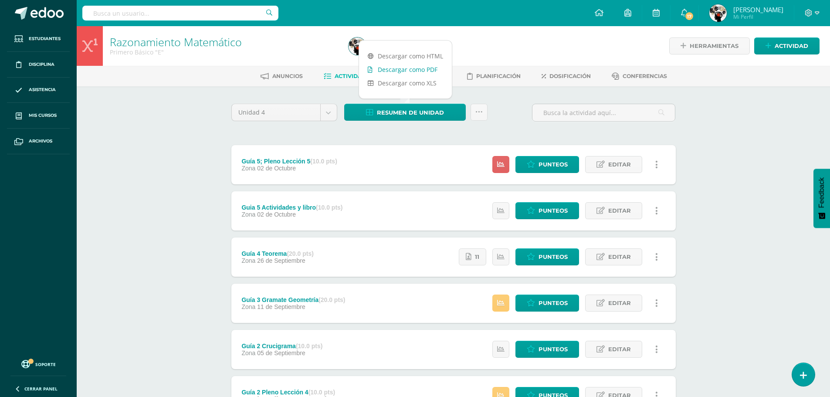
click at [425, 68] on link "Descargar como PDF" at bounding box center [405, 70] width 93 height 14
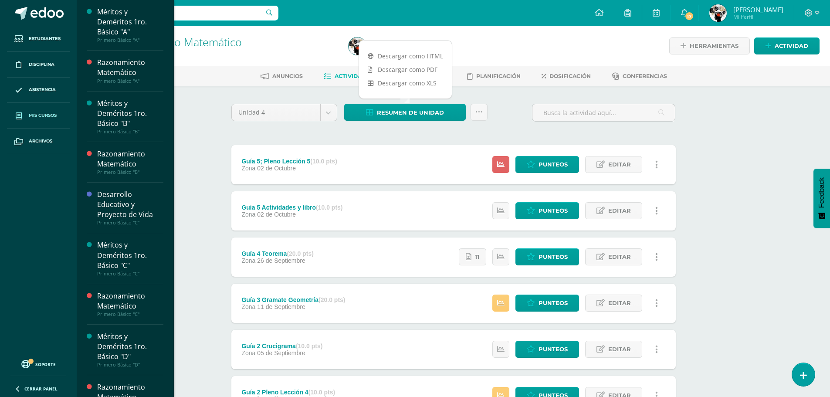
click at [54, 116] on span "Mis cursos" at bounding box center [43, 115] width 28 height 7
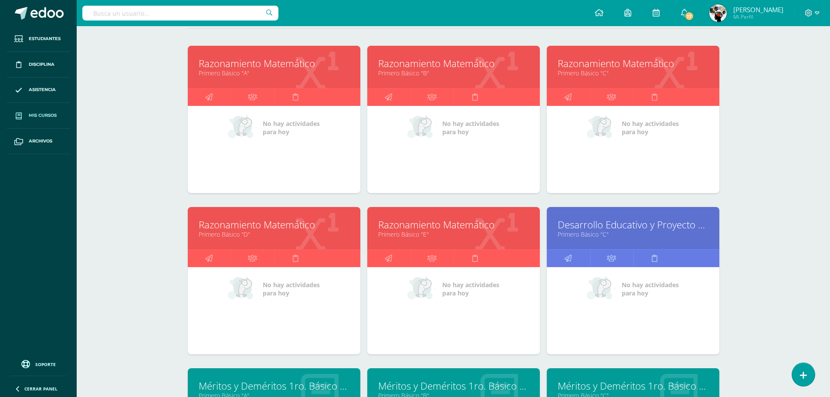
scroll to position [261, 0]
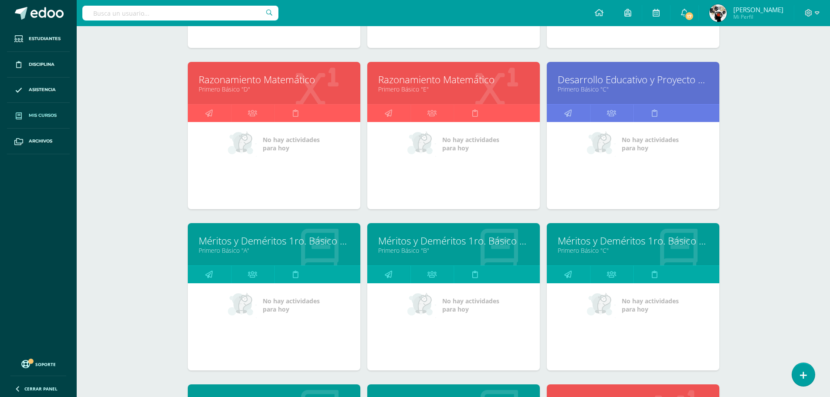
click at [580, 77] on link "Desarrollo Educativo y Proyecto de Vida" at bounding box center [633, 80] width 151 height 14
drag, startPoint x: 278, startPoint y: 158, endPoint x: 306, endPoint y: 150, distance: 29.4
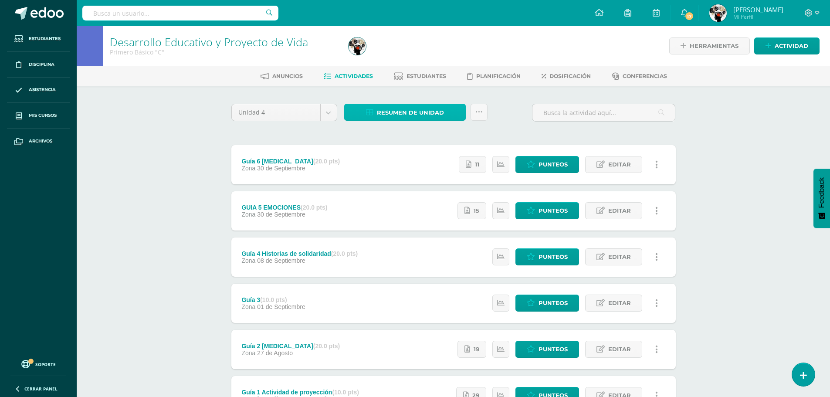
click at [397, 105] on span "Resumen de unidad" at bounding box center [410, 113] width 67 height 16
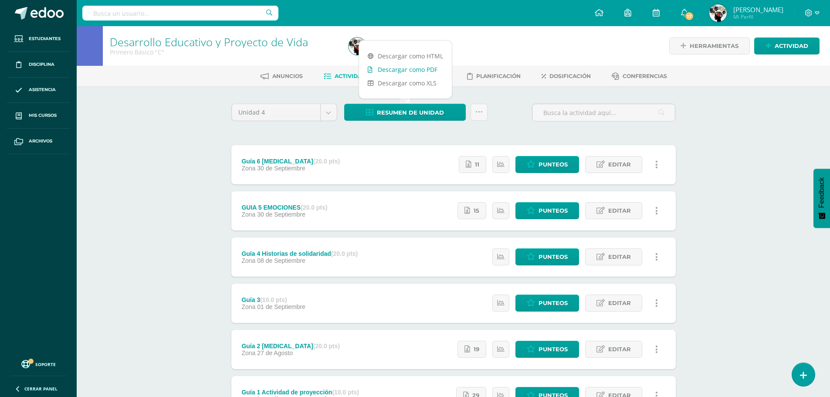
click at [412, 68] on link "Descargar como PDF" at bounding box center [405, 70] width 93 height 14
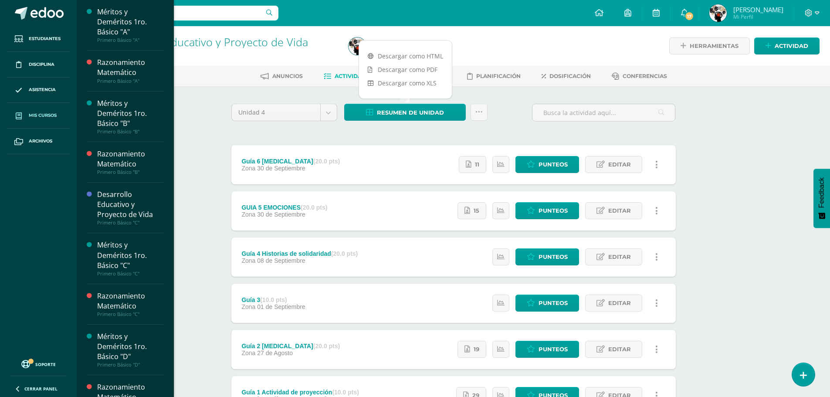
click at [47, 117] on span "Mis cursos" at bounding box center [43, 115] width 28 height 7
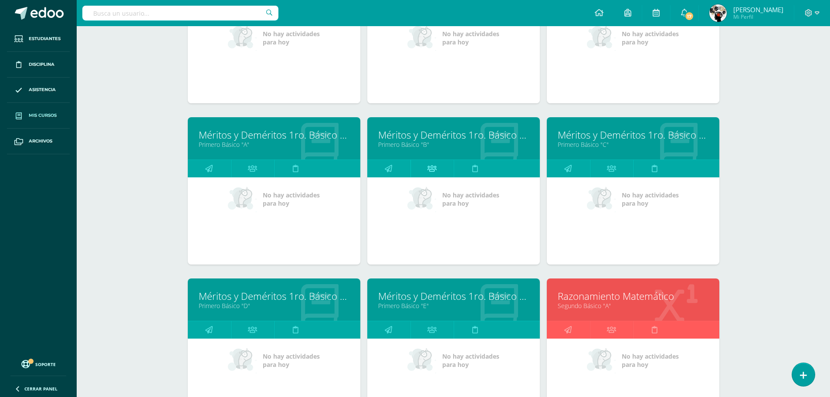
scroll to position [434, 0]
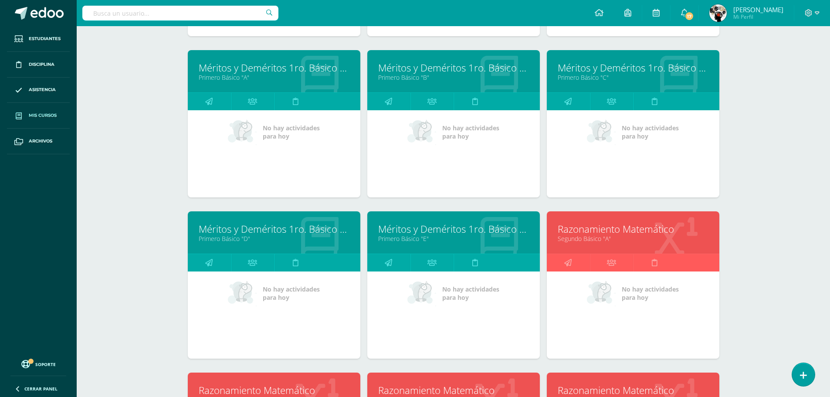
click at [651, 236] on link "Razonamiento Matemático" at bounding box center [633, 229] width 151 height 14
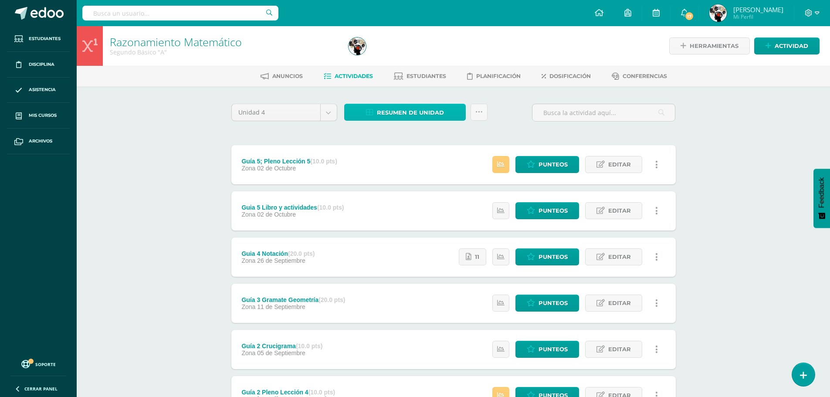
click at [382, 107] on span "Resumen de unidad" at bounding box center [410, 113] width 67 height 16
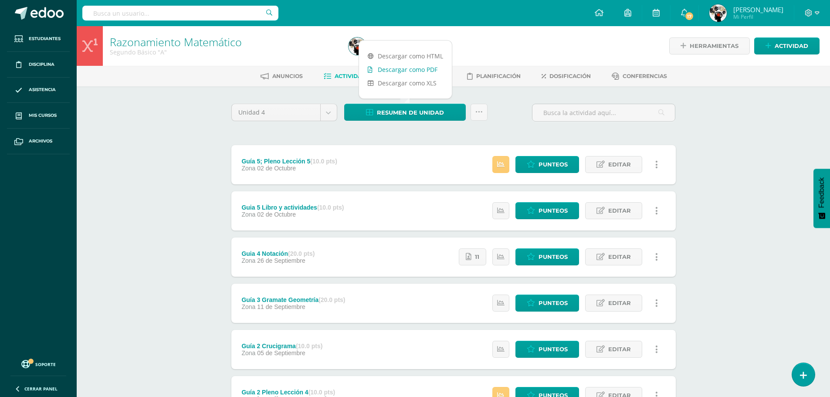
click at [410, 71] on link "Descargar como PDF" at bounding box center [405, 70] width 93 height 14
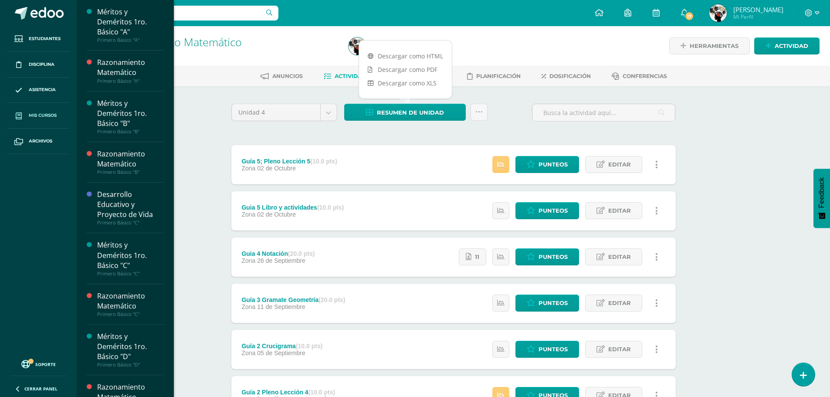
click at [53, 112] on link "Mis cursos" at bounding box center [38, 116] width 63 height 26
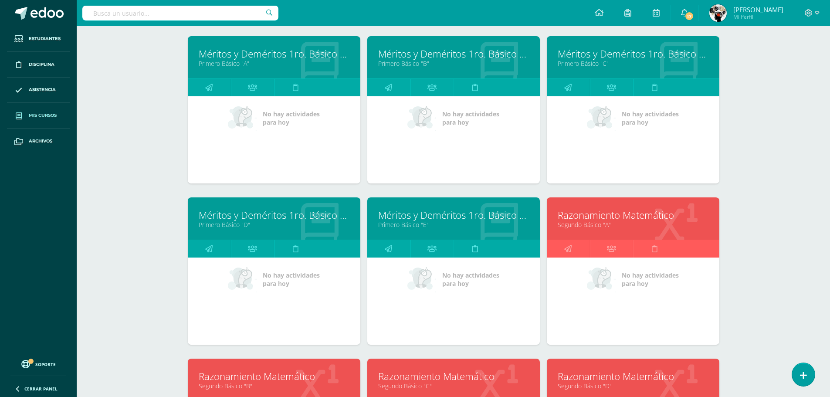
scroll to position [434, 0]
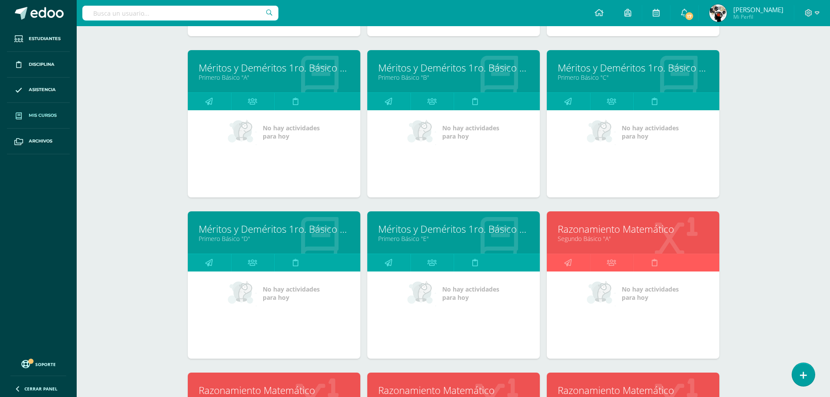
click at [572, 81] on link "Primero Básico "C"" at bounding box center [633, 77] width 151 height 8
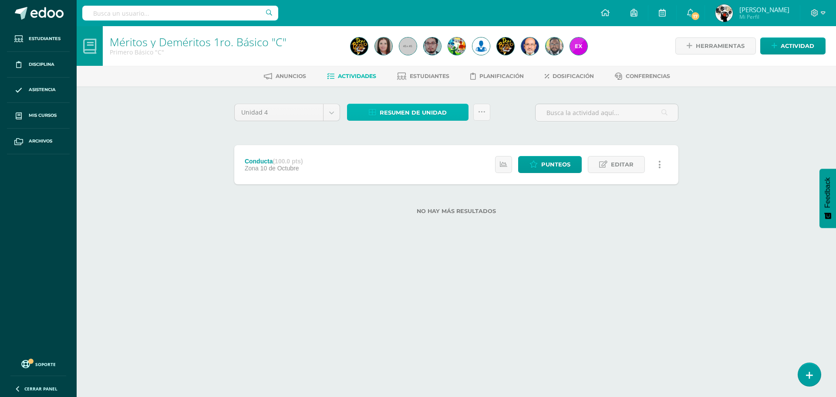
click at [418, 108] on span "Resumen de unidad" at bounding box center [413, 113] width 67 height 16
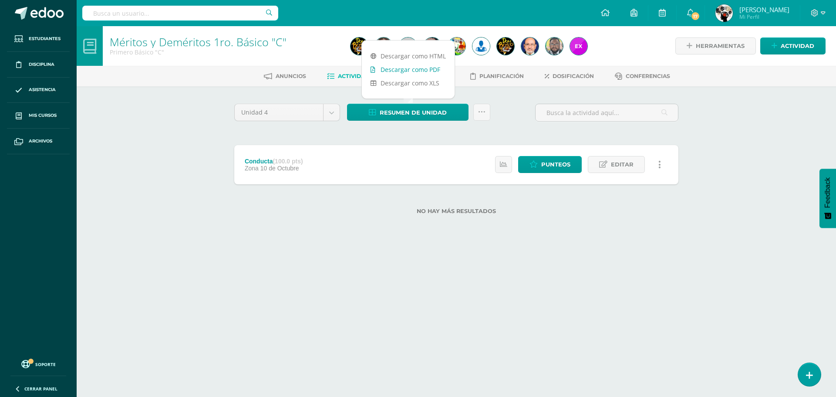
click at [424, 69] on link "Descargar como PDF" at bounding box center [408, 70] width 93 height 14
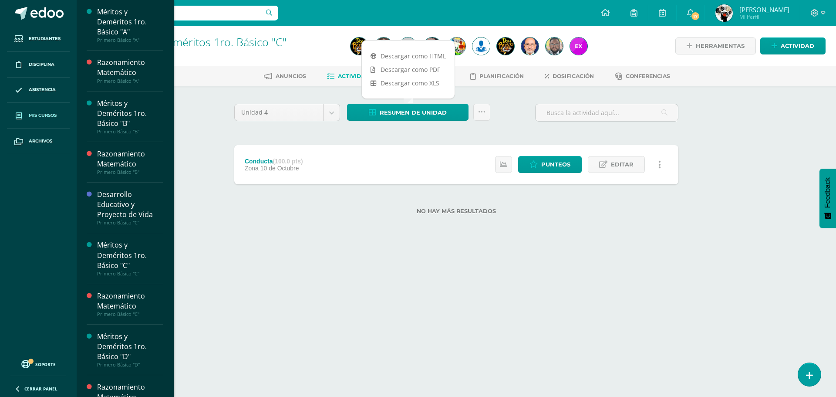
click at [39, 119] on link "Mis cursos" at bounding box center [38, 116] width 63 height 26
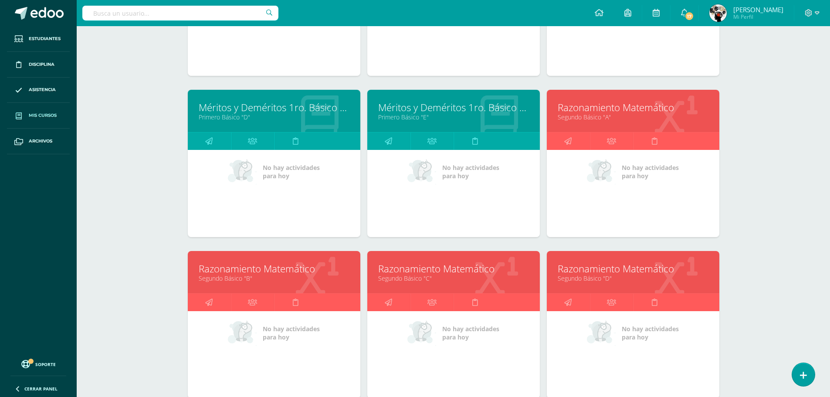
scroll to position [565, 0]
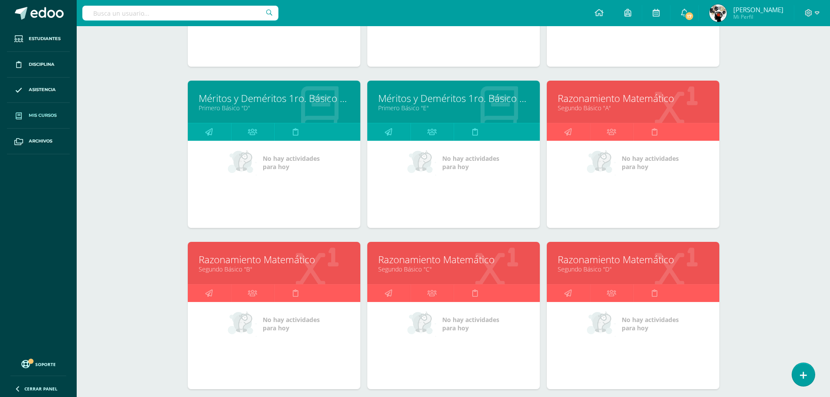
click at [284, 271] on link "Segundo Básico "B"" at bounding box center [274, 269] width 151 height 8
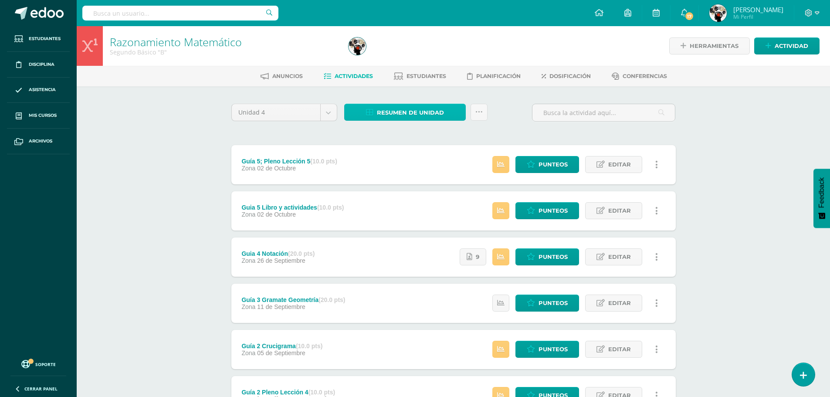
click at [449, 109] on link "Resumen de unidad" at bounding box center [405, 112] width 122 height 17
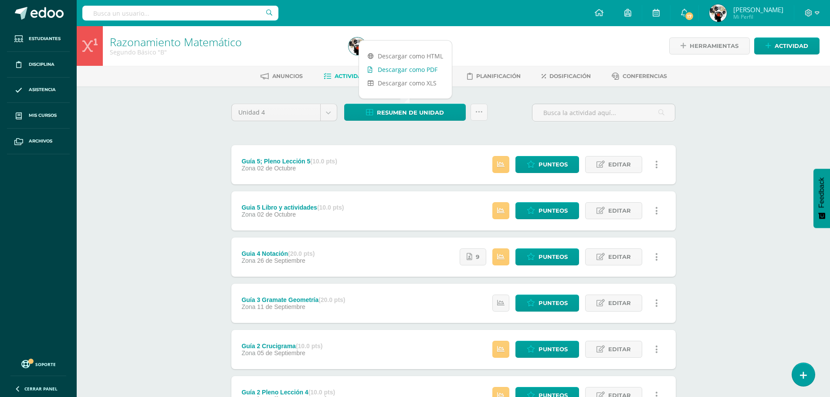
click at [425, 72] on link "Descargar como PDF" at bounding box center [405, 70] width 93 height 14
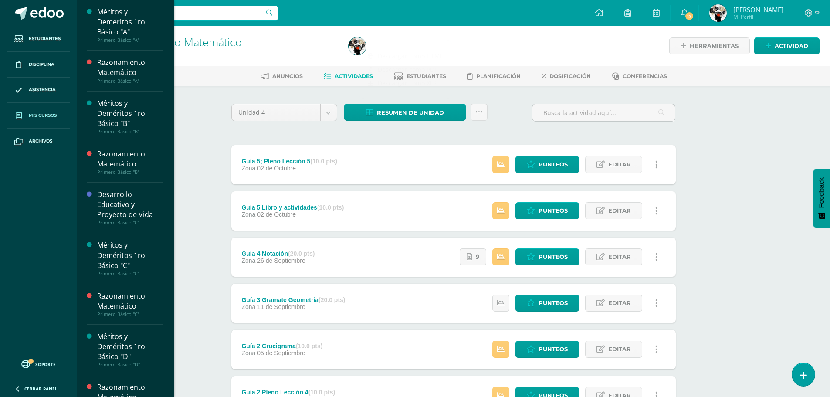
click at [26, 115] on span at bounding box center [19, 116] width 16 height 16
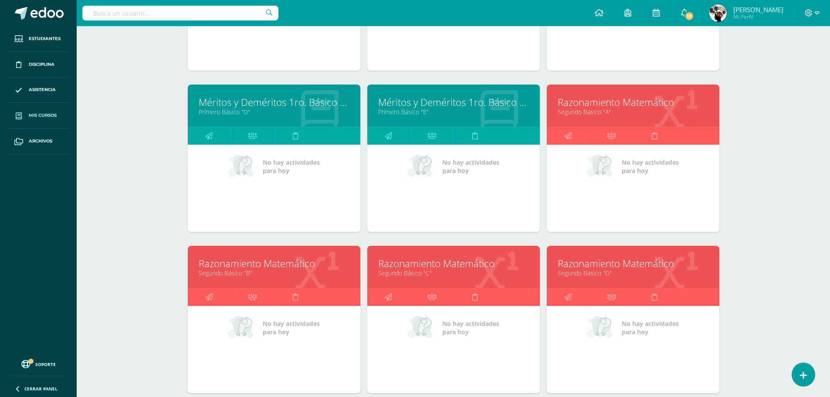
scroll to position [565, 0]
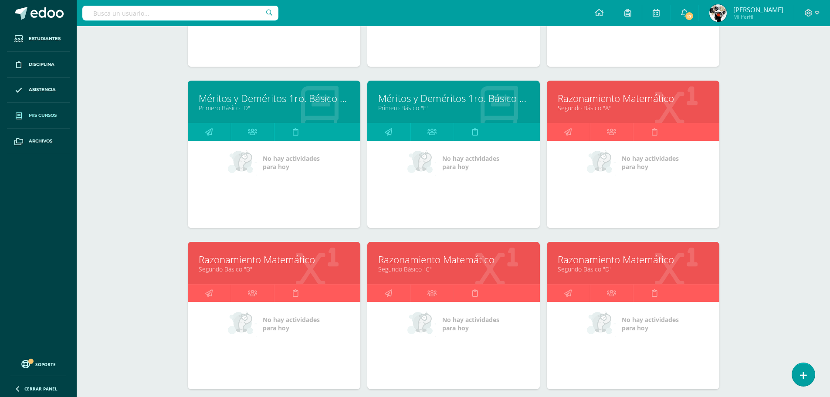
click at [447, 259] on link "Razonamiento Matemático" at bounding box center [453, 260] width 151 height 14
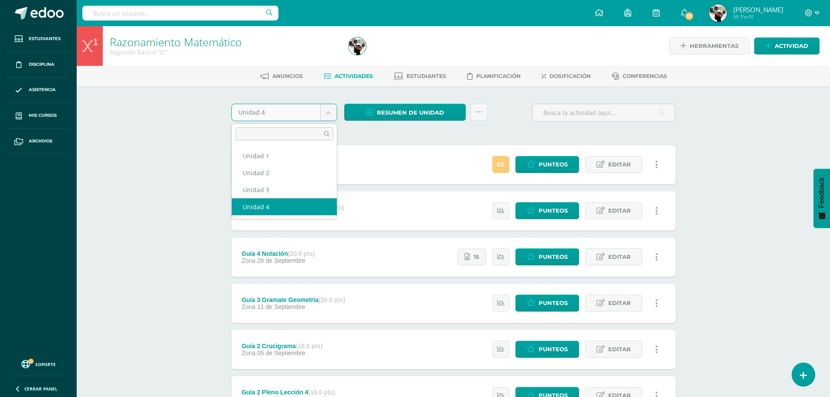
click at [332, 115] on body "Estudiantes Disciplina Asistencia Mis cursos Archivos Soporte Ayuda Reportar un…" at bounding box center [415, 259] width 830 height 519
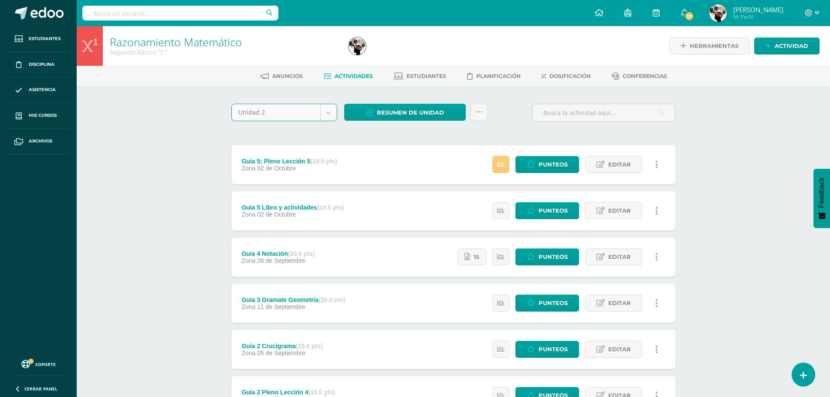
select select "Unidad 2"
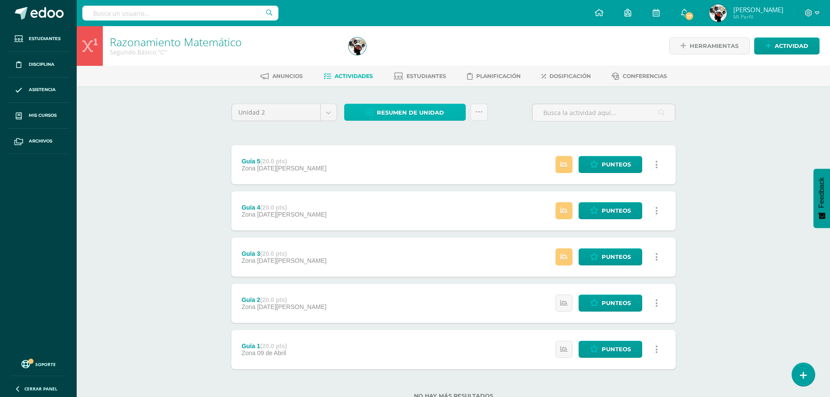
click at [397, 110] on span "Resumen de unidad" at bounding box center [410, 113] width 67 height 16
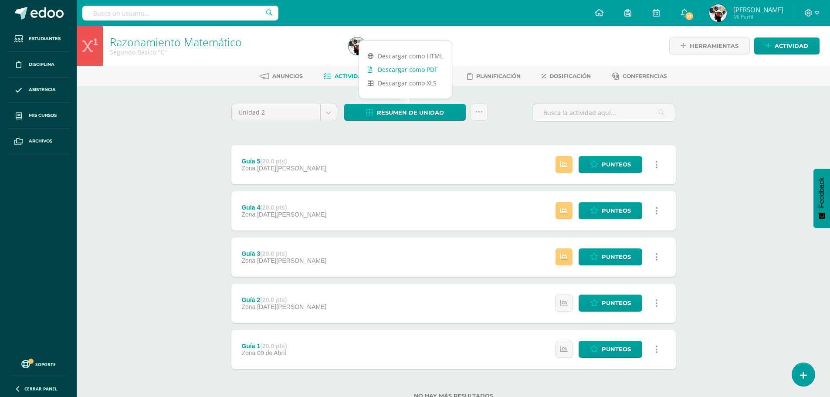
click at [412, 70] on link "Descargar como PDF" at bounding box center [405, 70] width 93 height 14
click at [501, 116] on div "Unidad 2 Unidad 1 Unidad 2 Unidad 3 Unidad 4 Resumen de unidad Enviar punteos a…" at bounding box center [453, 116] width 451 height 25
click at [325, 111] on body "Estudiantes Disciplina Asistencia Mis cursos Archivos Soporte Ayuda Reportar un…" at bounding box center [415, 213] width 830 height 427
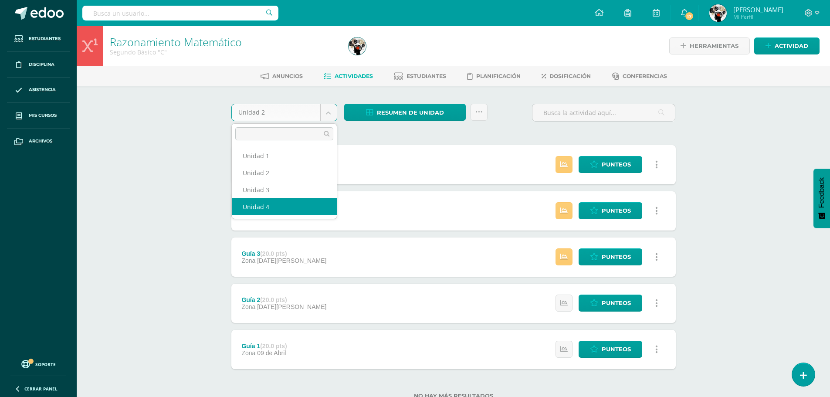
select select "Unidad 4"
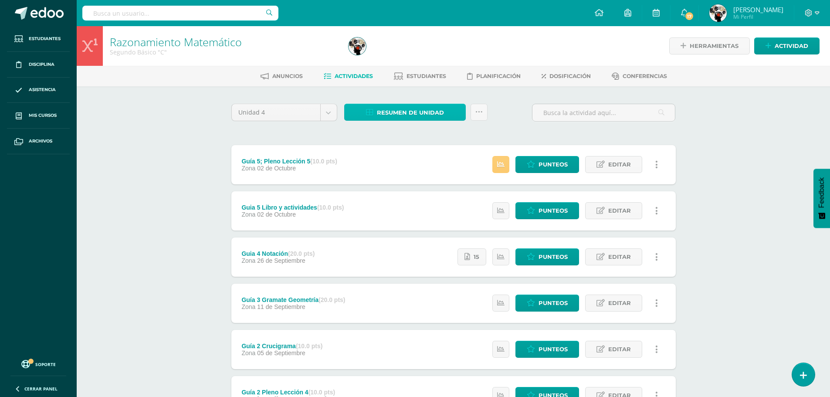
click at [382, 110] on span "Resumen de unidad" at bounding box center [410, 113] width 67 height 16
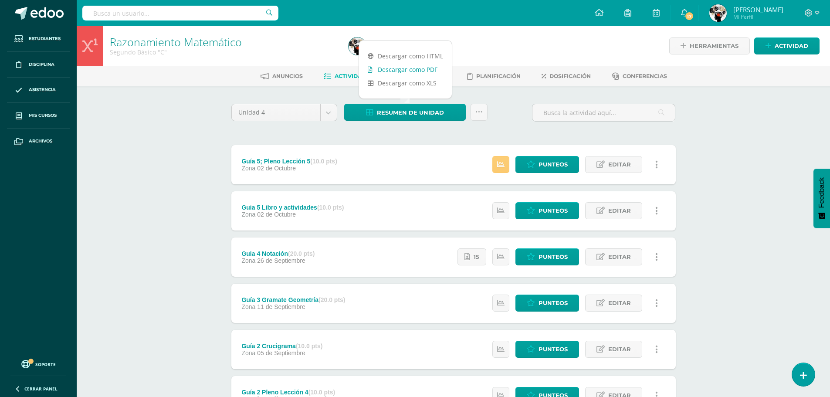
click at [387, 67] on link "Descargar como PDF" at bounding box center [405, 70] width 93 height 14
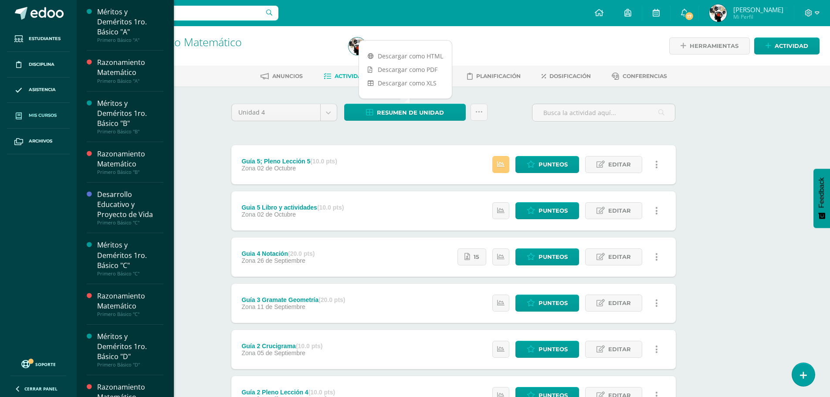
click at [47, 116] on span "Mis cursos" at bounding box center [43, 115] width 28 height 7
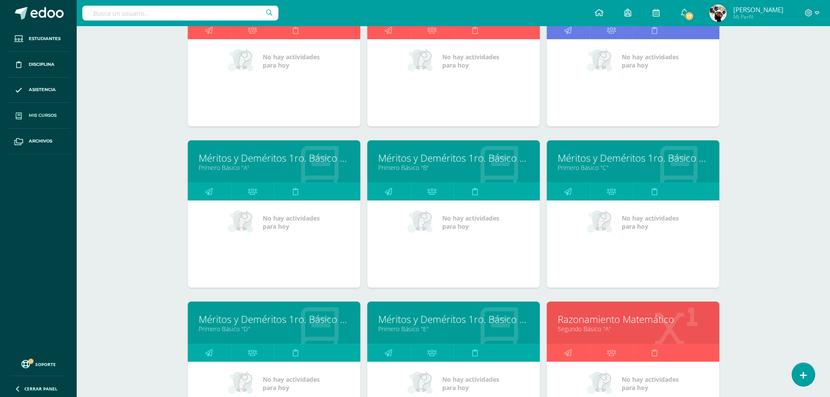
scroll to position [434, 0]
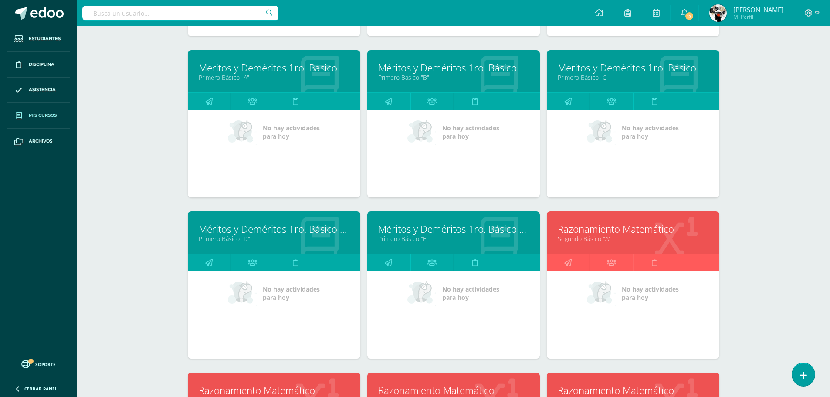
click at [618, 242] on link "Segundo Básico "A"" at bounding box center [633, 238] width 151 height 8
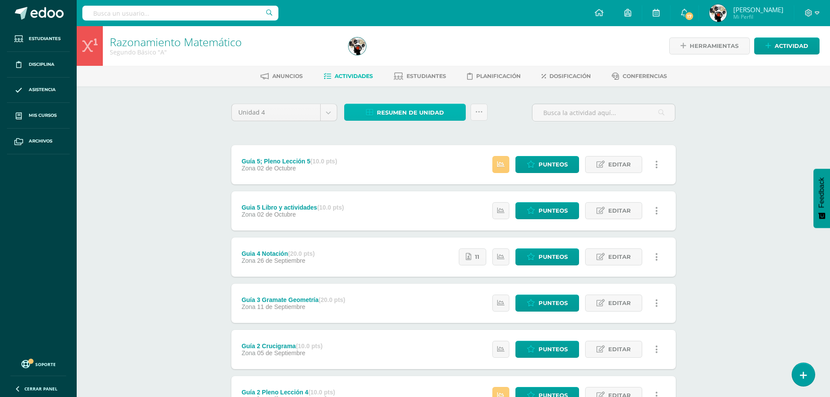
click at [412, 111] on span "Resumen de unidad" at bounding box center [410, 113] width 67 height 16
click at [325, 112] on body "Estudiantes Disciplina Asistencia Mis cursos Archivos Soporte Ayuda Reportar un…" at bounding box center [415, 259] width 830 height 519
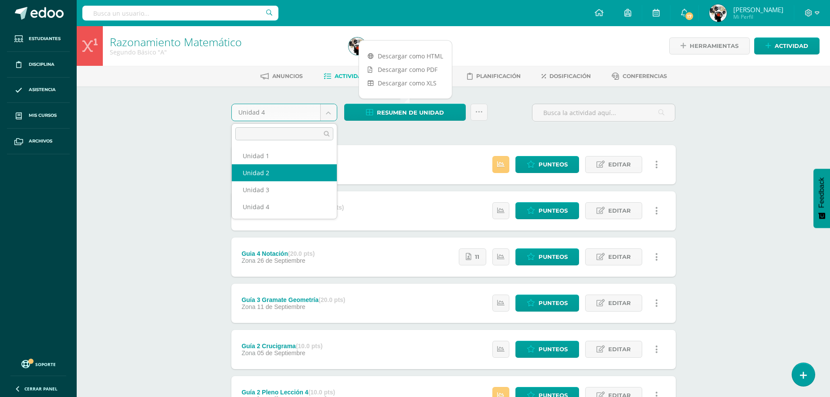
select select "Unidad 2"
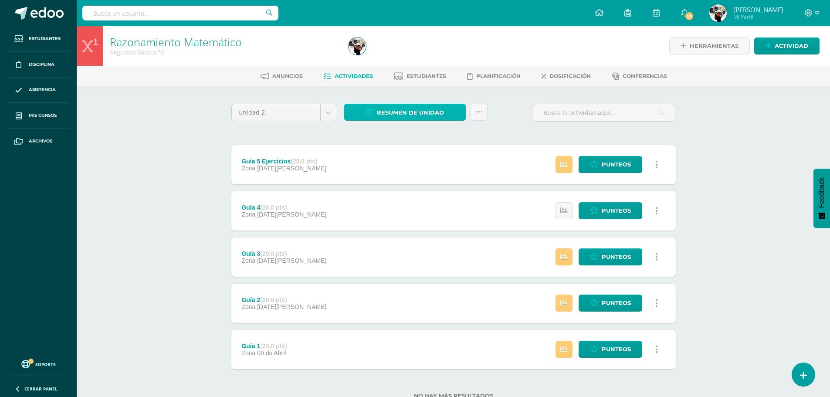
click at [407, 111] on span "Resumen de unidad" at bounding box center [410, 113] width 67 height 16
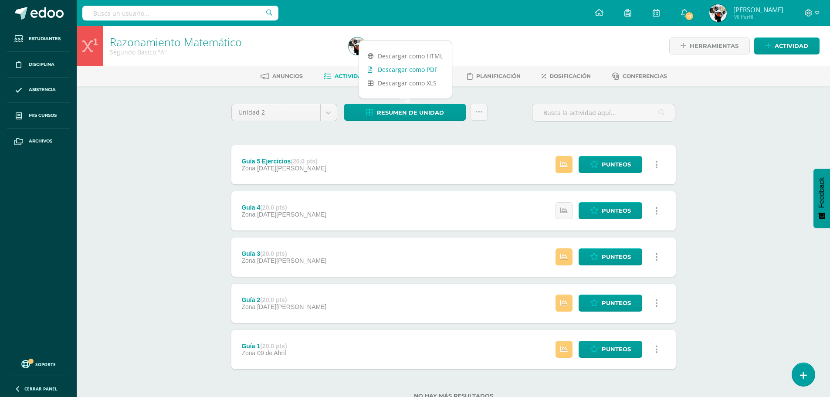
click at [418, 74] on link "Descargar como PDF" at bounding box center [405, 70] width 93 height 14
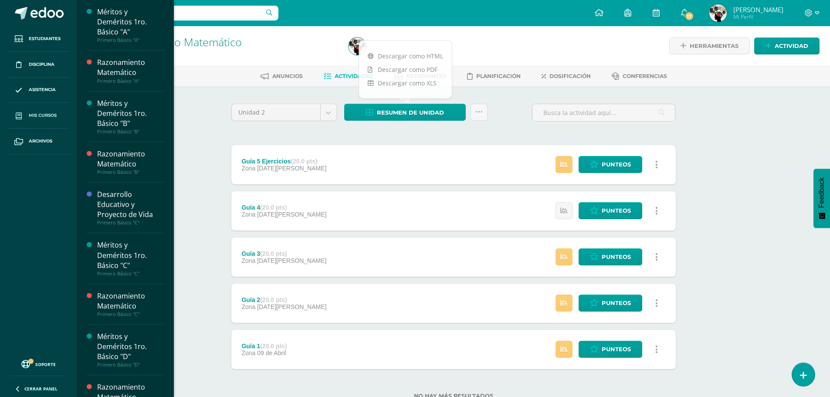
click at [47, 116] on span "Mis cursos" at bounding box center [43, 115] width 28 height 7
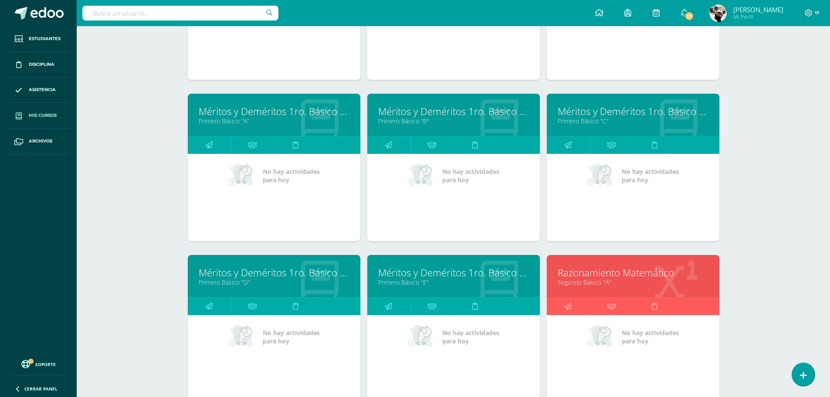
scroll to position [478, 0]
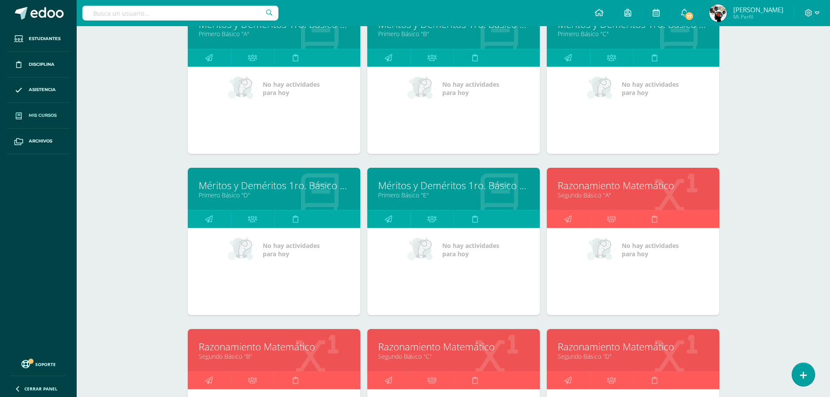
click at [294, 357] on link "Segundo Básico "B"" at bounding box center [274, 356] width 151 height 8
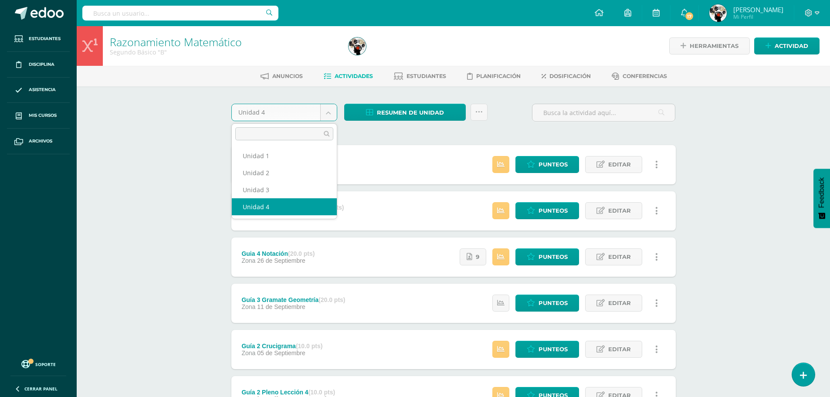
click at [330, 112] on body "Estudiantes Disciplina Asistencia Mis cursos Archivos Soporte Ayuda Reportar un…" at bounding box center [415, 259] width 830 height 519
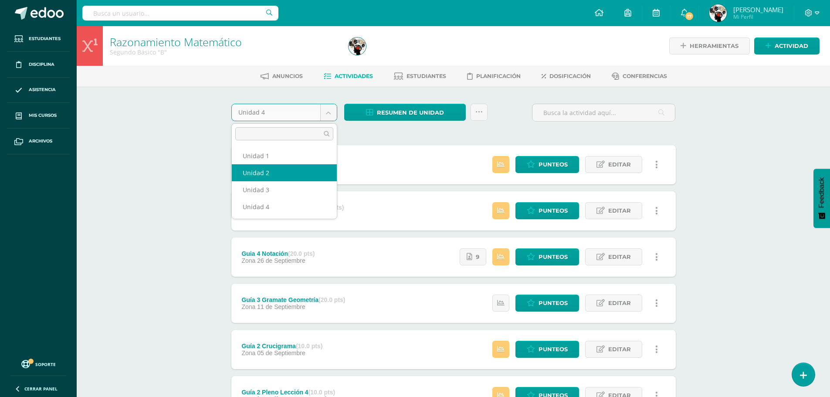
select select "Unidad 2"
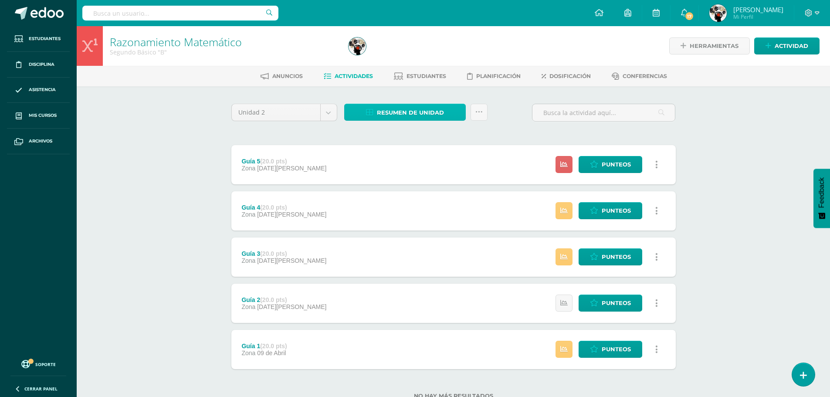
click at [381, 109] on span "Resumen de unidad" at bounding box center [410, 113] width 67 height 16
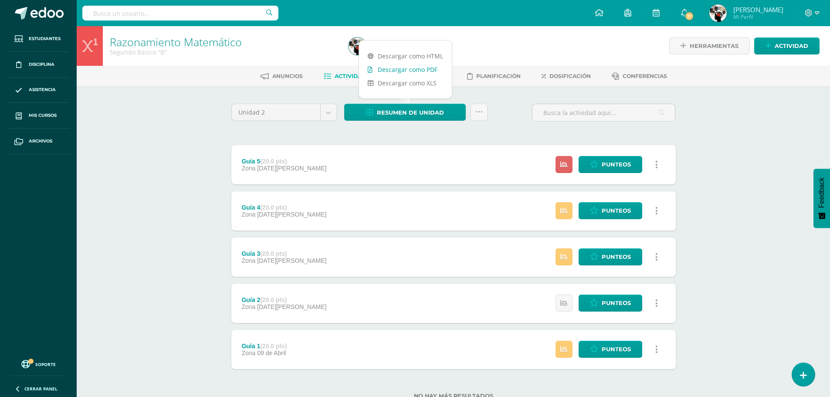
click at [399, 68] on link "Descargar como PDF" at bounding box center [405, 70] width 93 height 14
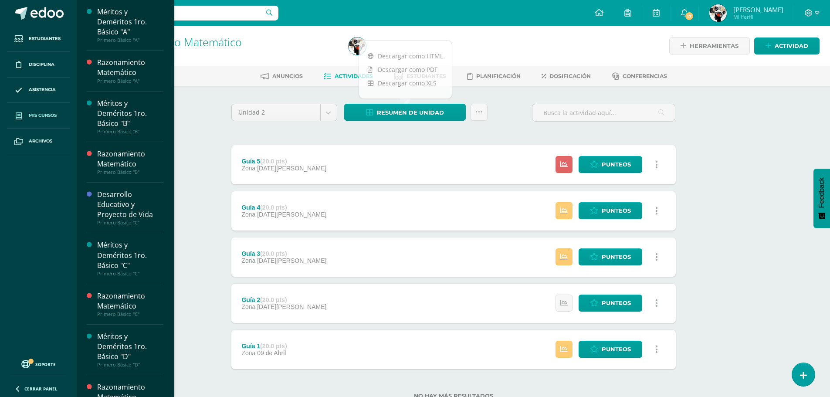
click at [41, 113] on span "Mis cursos" at bounding box center [43, 115] width 28 height 7
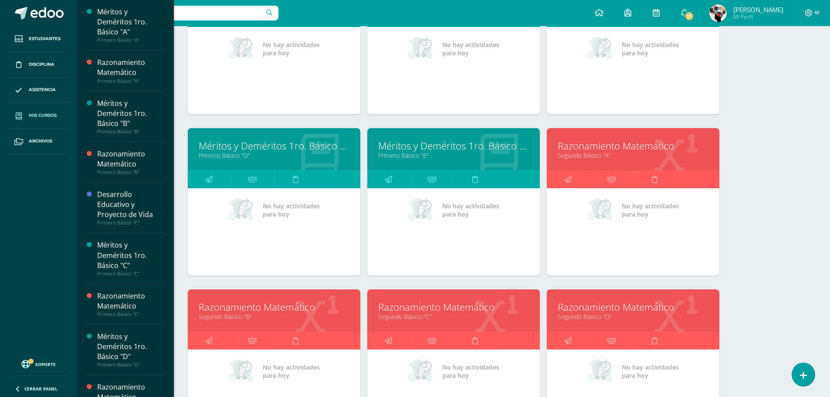
scroll to position [565, 0]
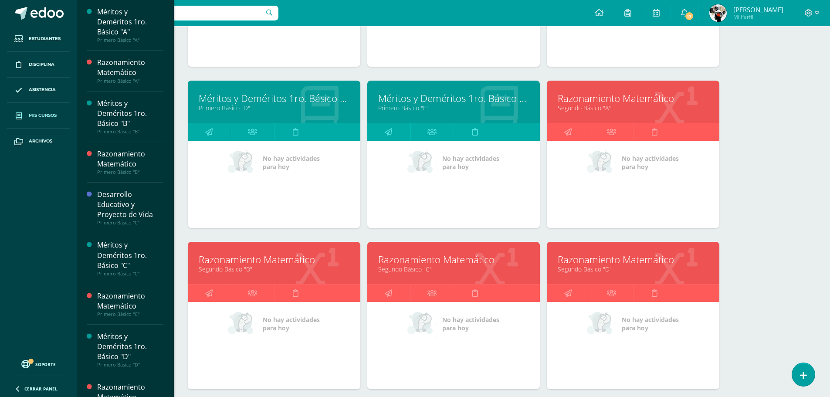
click at [594, 259] on link "Razonamiento Matemático" at bounding box center [633, 260] width 151 height 14
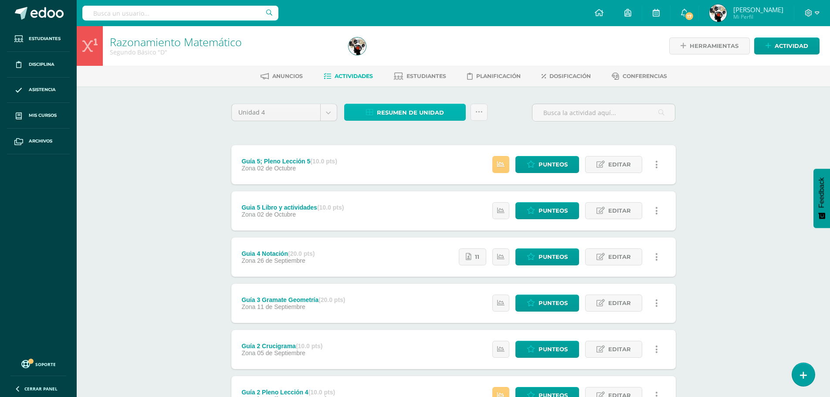
click at [395, 115] on span "Resumen de unidad" at bounding box center [410, 113] width 67 height 16
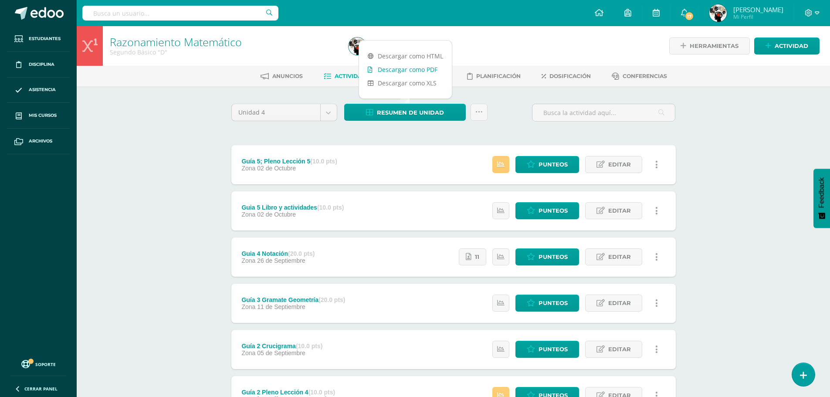
click at [416, 71] on link "Descargar como PDF" at bounding box center [405, 70] width 93 height 14
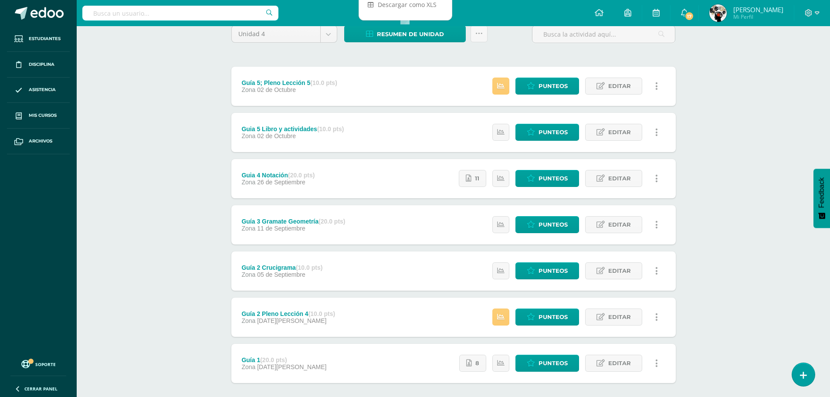
scroll to position [87, 0]
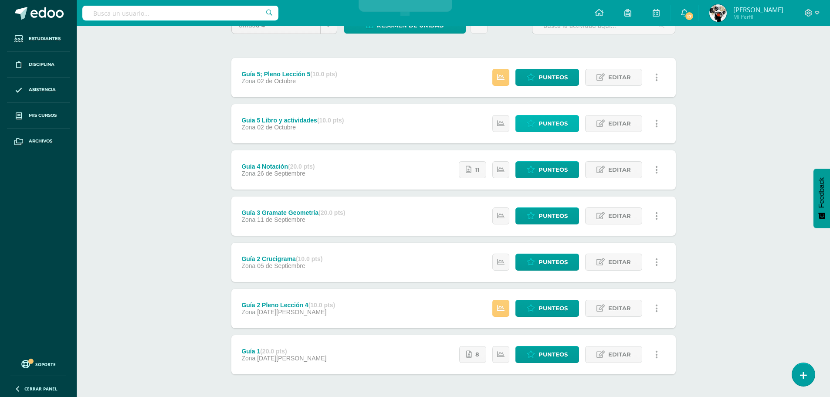
click at [544, 120] on span "Punteos" at bounding box center [552, 123] width 29 height 16
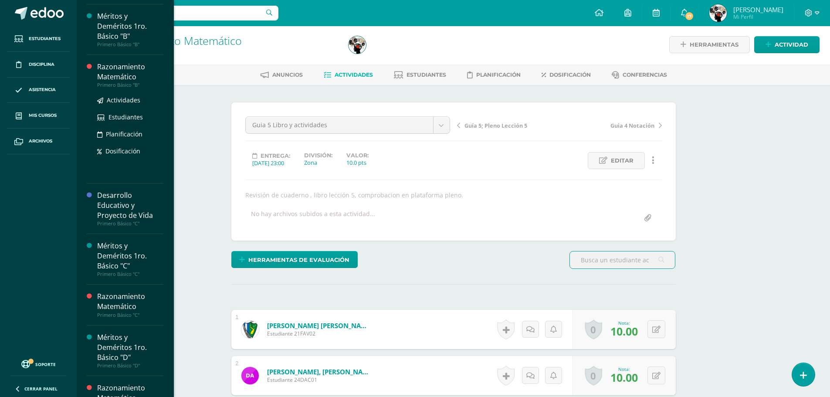
scroll to position [174, 0]
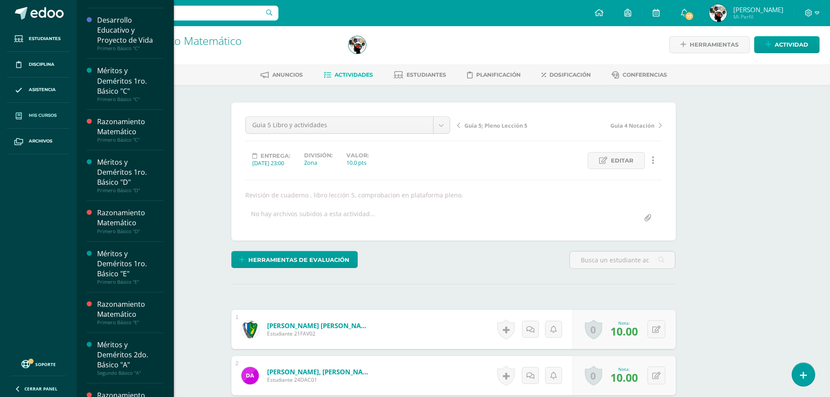
click at [44, 110] on link "Mis cursos" at bounding box center [38, 116] width 63 height 26
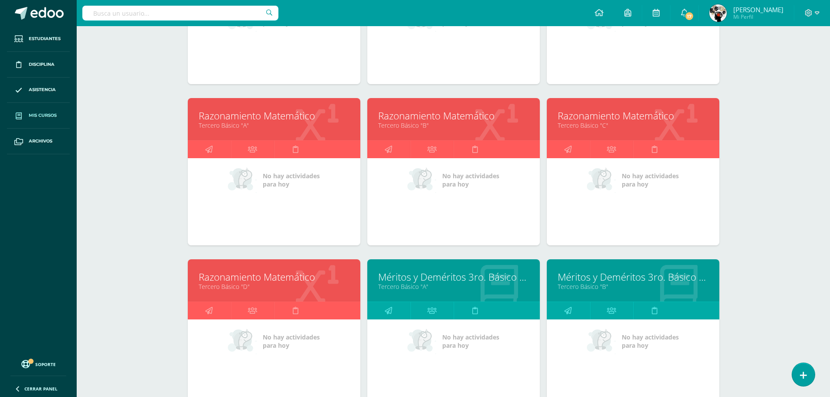
scroll to position [1049, 0]
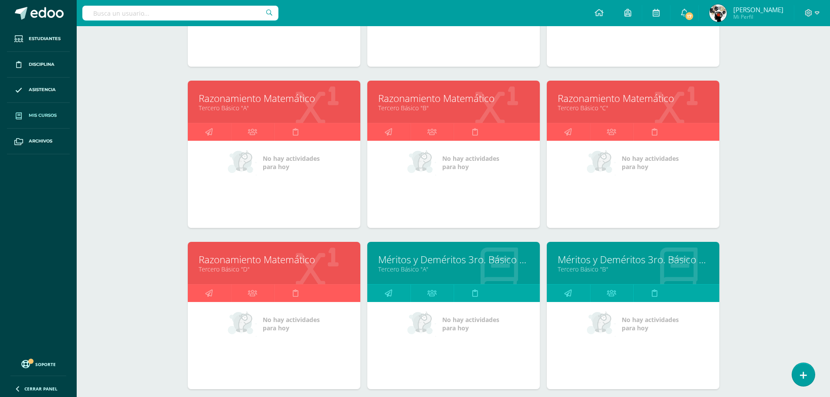
click at [310, 102] on link "Razonamiento Matemático" at bounding box center [274, 98] width 151 height 14
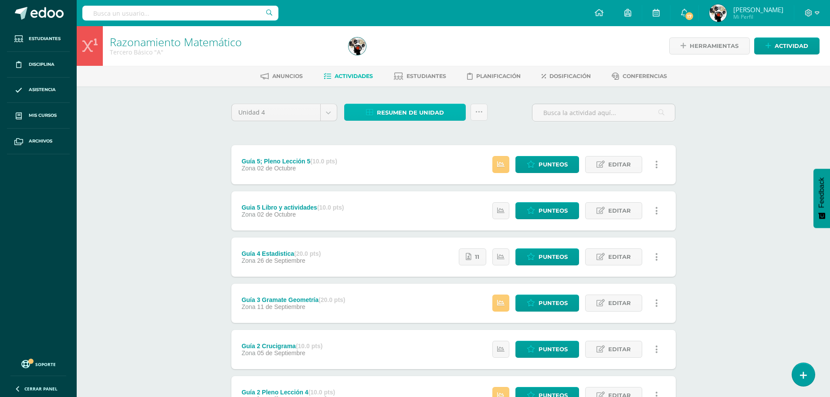
click at [403, 112] on span "Resumen de unidad" at bounding box center [410, 113] width 67 height 16
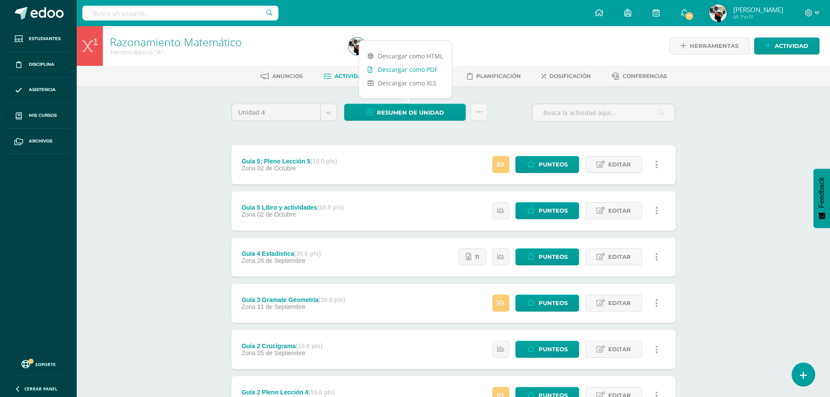
click at [422, 67] on link "Descargar como PDF" at bounding box center [405, 70] width 93 height 14
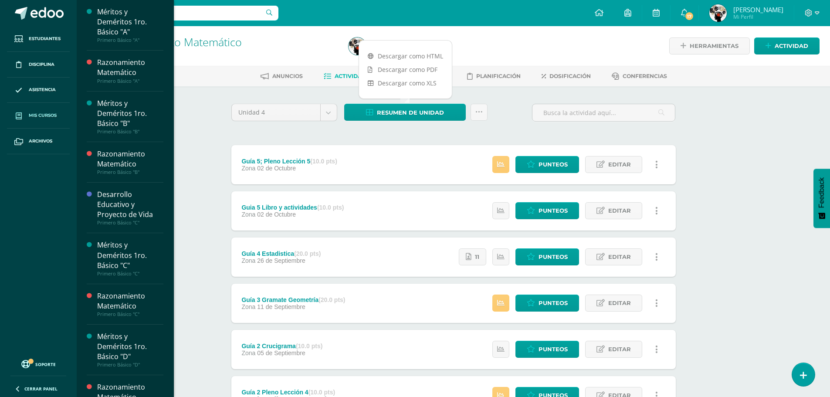
click at [47, 119] on span "Mis cursos" at bounding box center [43, 115] width 28 height 7
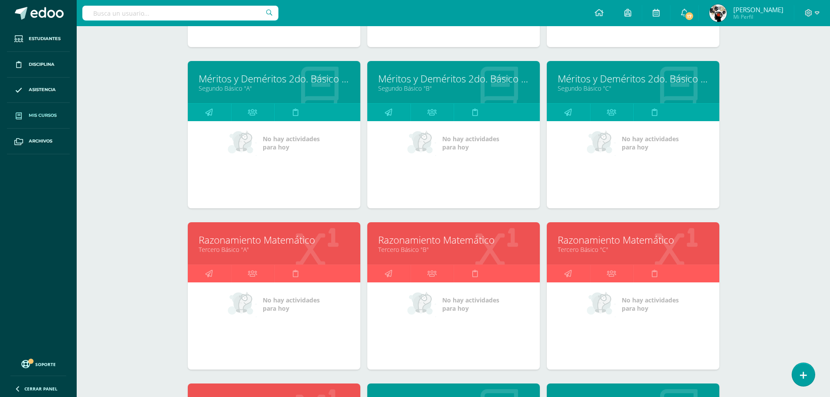
scroll to position [918, 0]
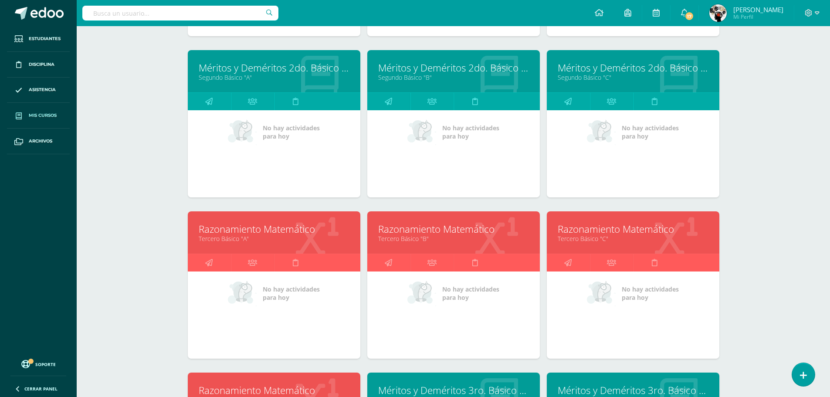
click at [446, 243] on link "Tercero Básico "B"" at bounding box center [453, 238] width 151 height 8
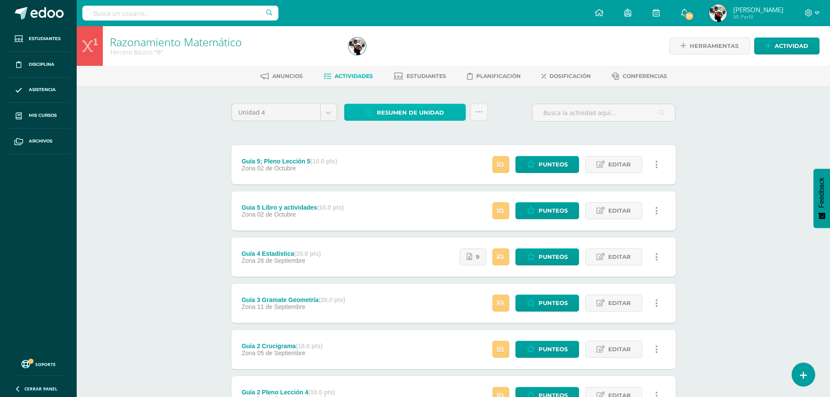
click at [420, 109] on span "Resumen de unidad" at bounding box center [410, 113] width 67 height 16
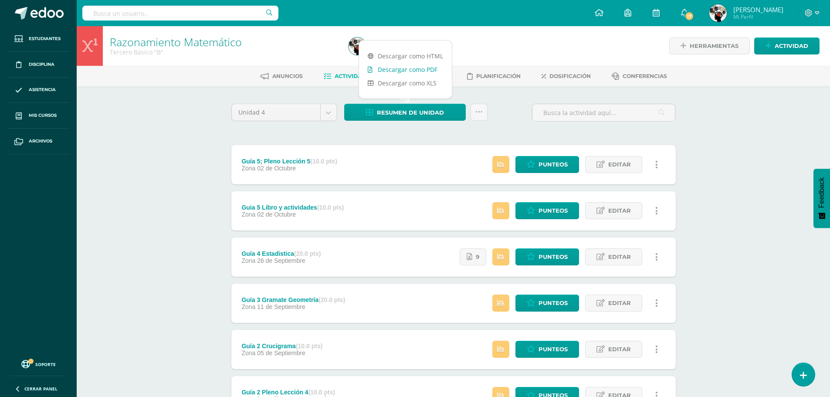
click at [427, 72] on link "Descargar como PDF" at bounding box center [405, 70] width 93 height 14
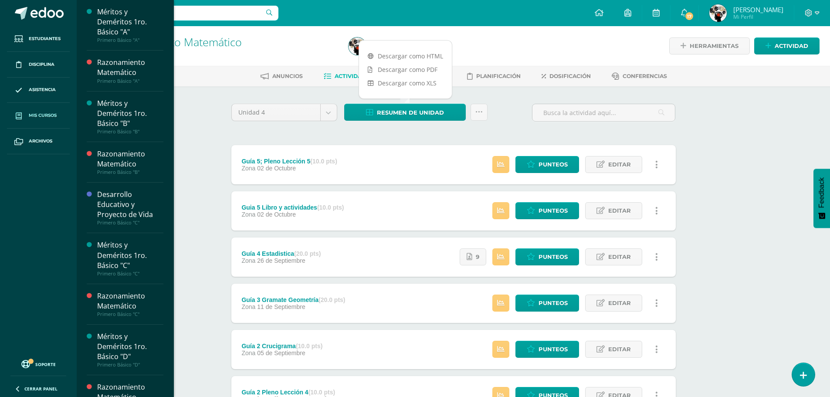
click at [53, 117] on span "Mis cursos" at bounding box center [43, 115] width 28 height 7
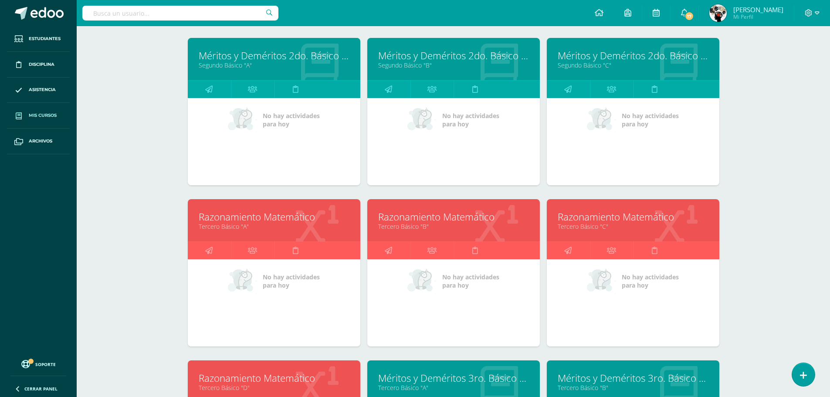
scroll to position [1005, 0]
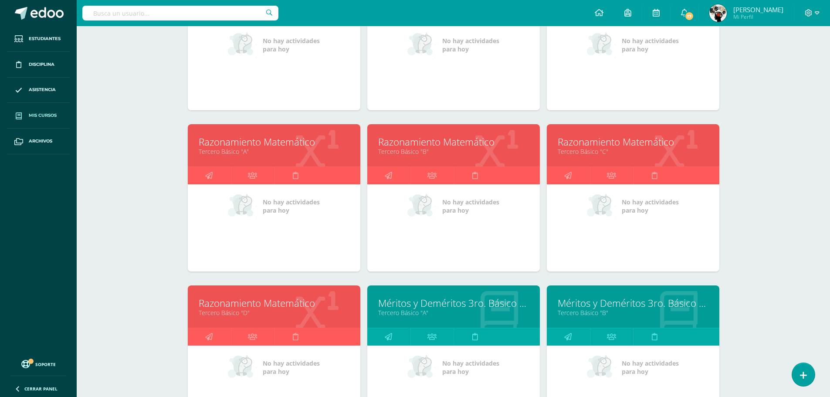
click at [588, 147] on link "Razonamiento Matemático" at bounding box center [633, 142] width 151 height 14
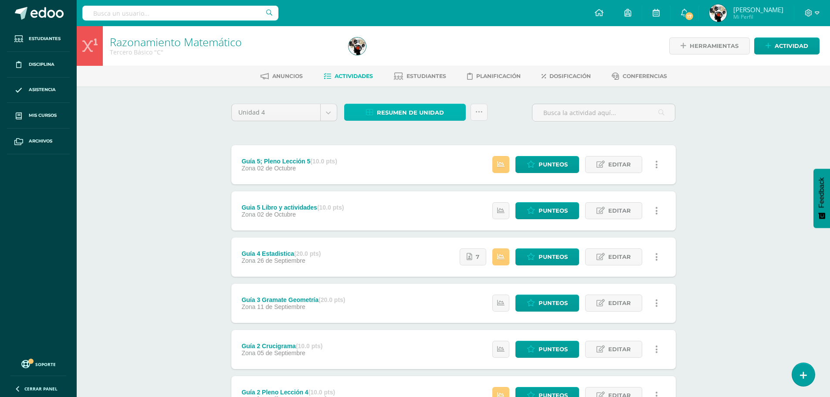
click at [428, 112] on span "Resumen de unidad" at bounding box center [410, 113] width 67 height 16
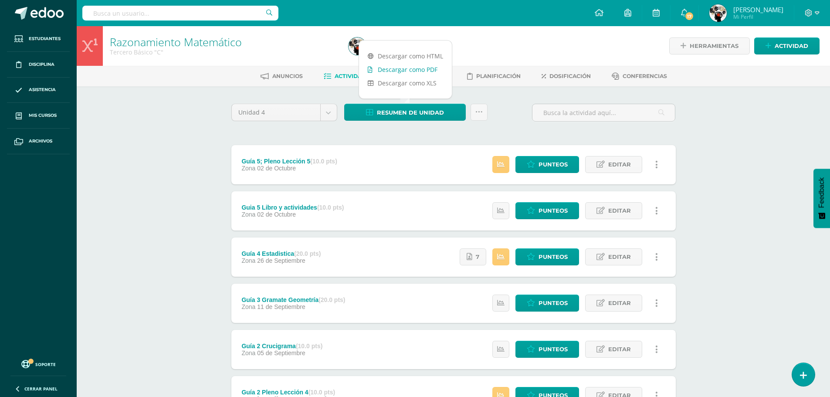
click at [419, 70] on link "Descargar como PDF" at bounding box center [405, 70] width 93 height 14
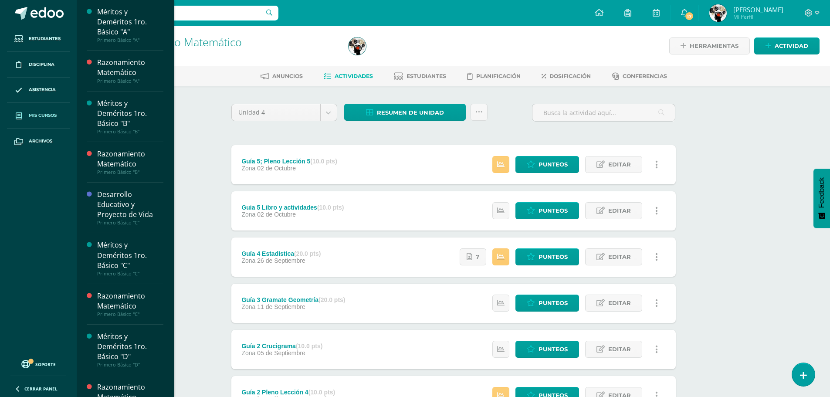
click at [37, 111] on link "Mis cursos" at bounding box center [38, 116] width 63 height 26
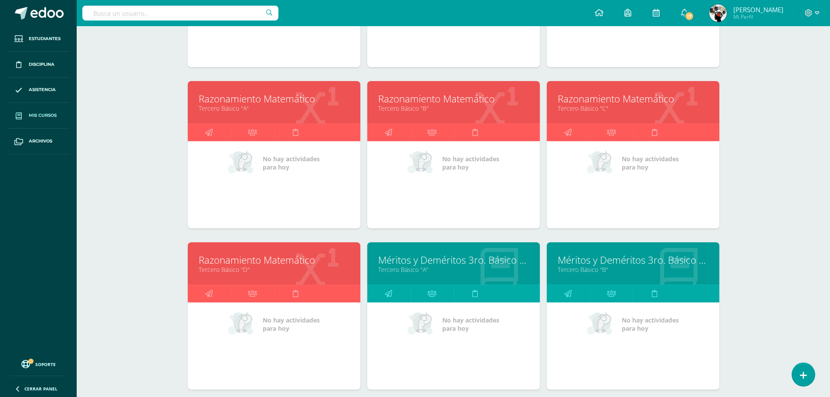
scroll to position [1049, 0]
click at [299, 265] on link "Razonamiento Matemático" at bounding box center [274, 260] width 151 height 14
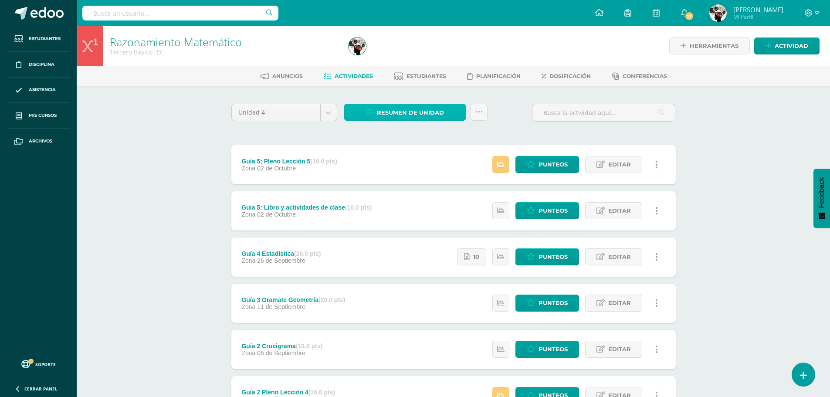
click at [413, 111] on span "Resumen de unidad" at bounding box center [410, 113] width 67 height 16
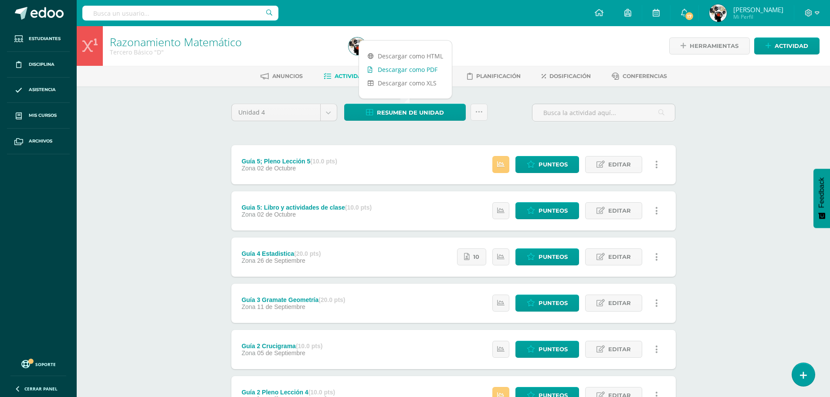
click at [411, 69] on link "Descargar como PDF" at bounding box center [405, 70] width 93 height 14
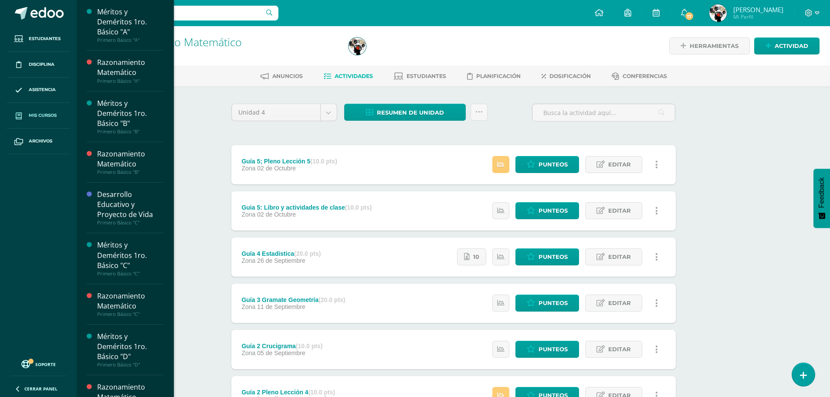
click at [54, 114] on span "Mis cursos" at bounding box center [43, 115] width 28 height 7
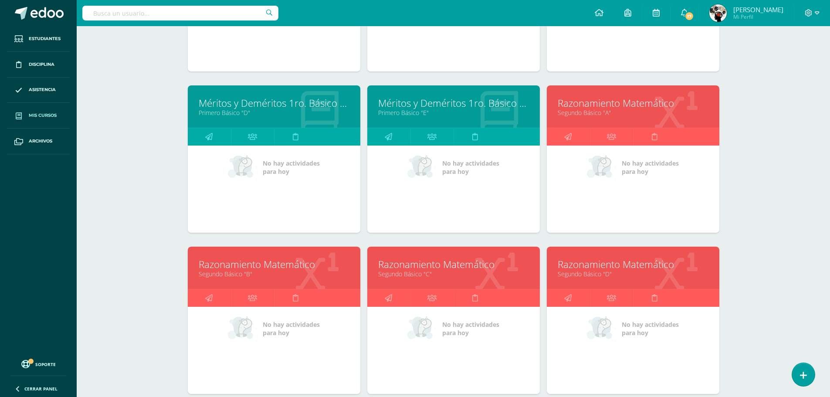
scroll to position [565, 0]
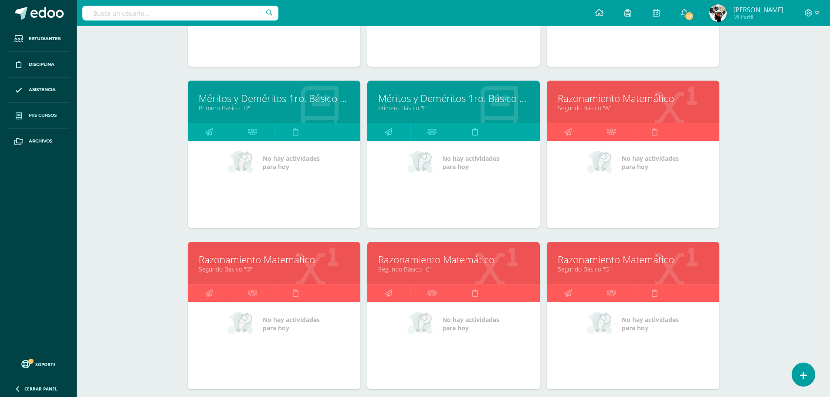
click at [267, 271] on link "Segundo Básico "B"" at bounding box center [274, 269] width 151 height 8
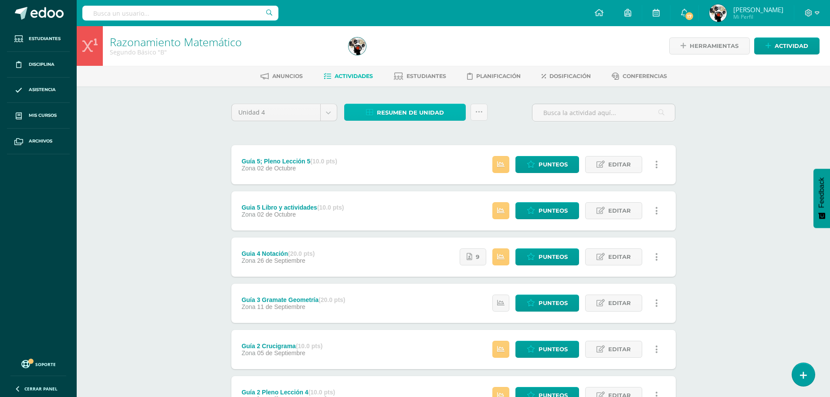
click at [426, 113] on span "Resumen de unidad" at bounding box center [410, 113] width 67 height 16
click at [389, 139] on div "Unidad 4 Unidad 1 Unidad 2 Unidad 3 Unidad 4 Resumen de unidad Subir actividade…" at bounding box center [453, 303] width 451 height 398
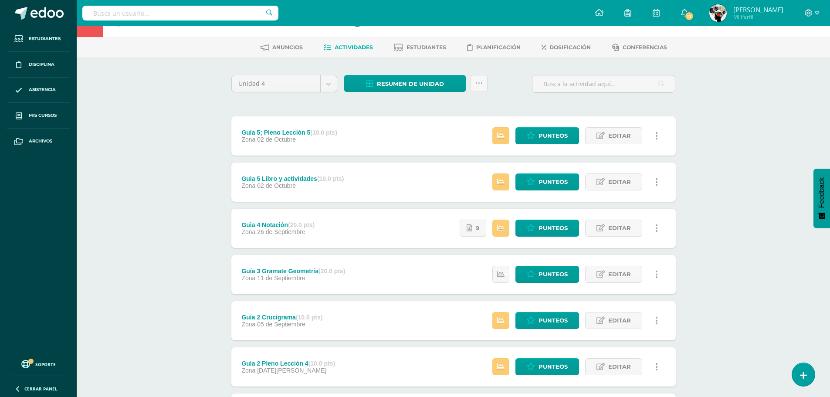
scroll to position [44, 0]
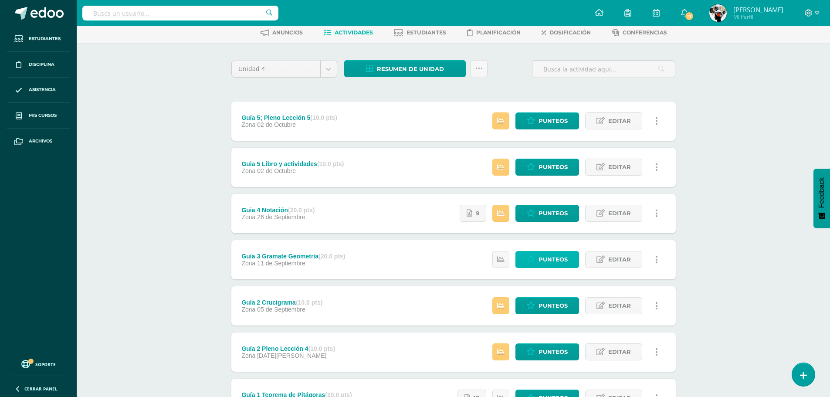
click at [557, 257] on span "Punteos" at bounding box center [552, 259] width 29 height 16
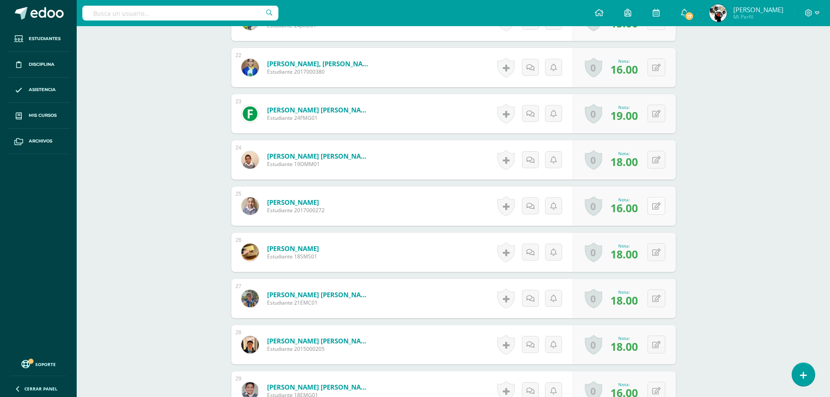
scroll to position [1233, 0]
click at [657, 205] on button at bounding box center [662, 205] width 18 height 18
click at [636, 207] on icon at bounding box center [633, 208] width 7 height 7
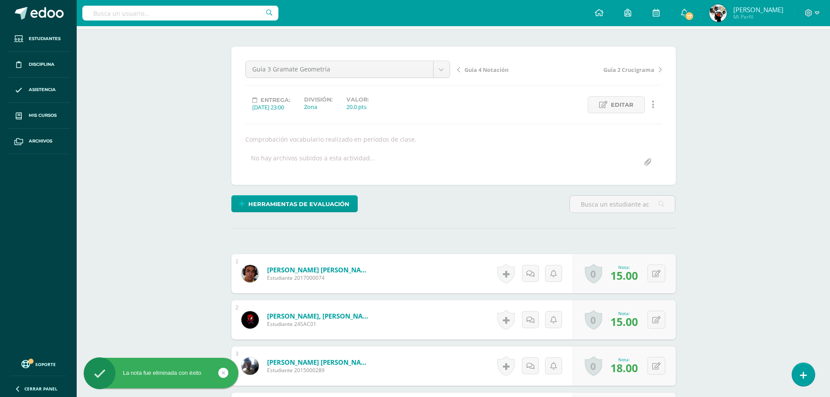
scroll to position [0, 0]
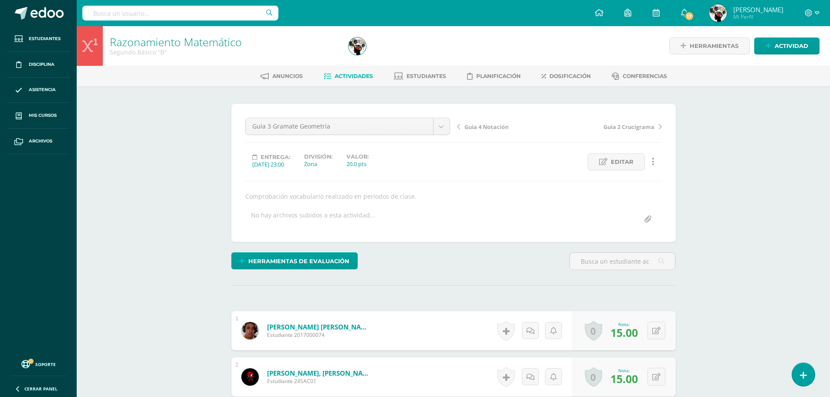
click at [335, 77] on span "Actividades" at bounding box center [354, 76] width 38 height 7
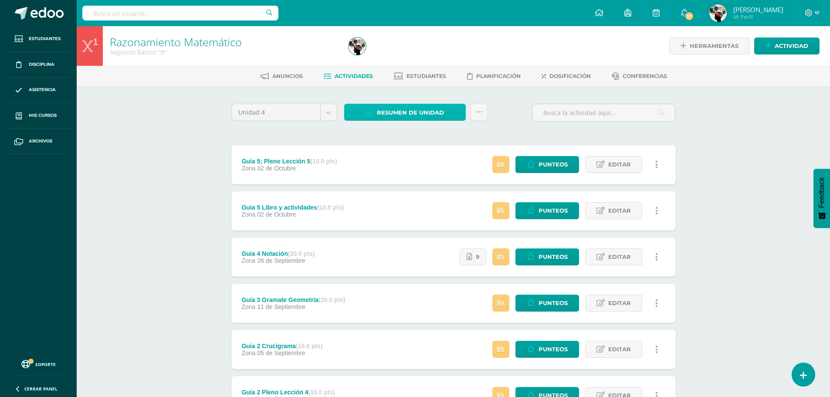
click at [388, 113] on span "Resumen de unidad" at bounding box center [410, 113] width 67 height 16
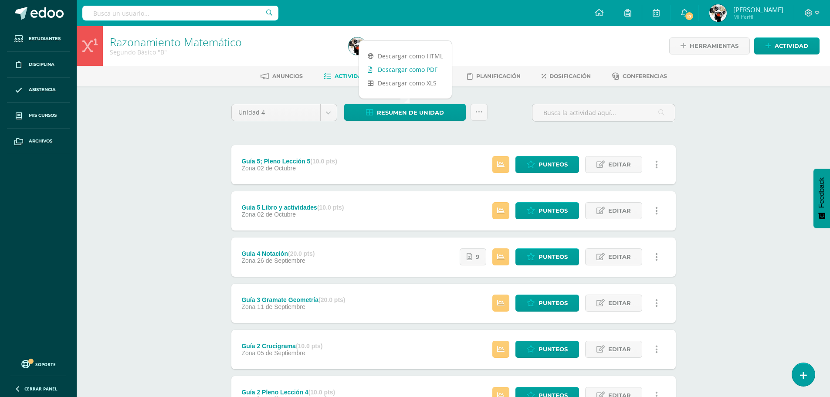
click at [377, 65] on link "Descargar como PDF" at bounding box center [405, 70] width 93 height 14
